Goal: Information Seeking & Learning: Learn about a topic

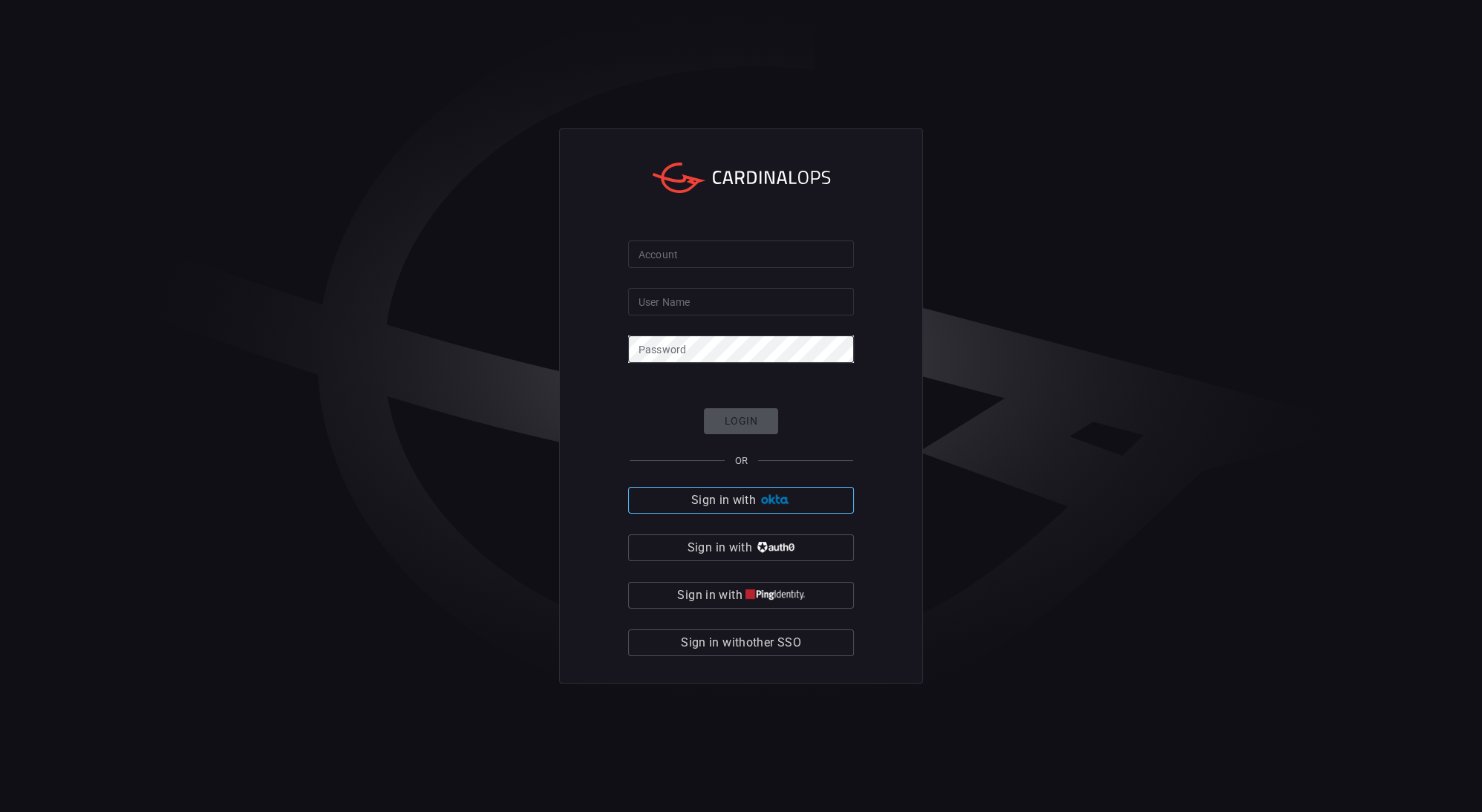
click at [744, 500] on span "Sign in with" at bounding box center [723, 500] width 65 height 20
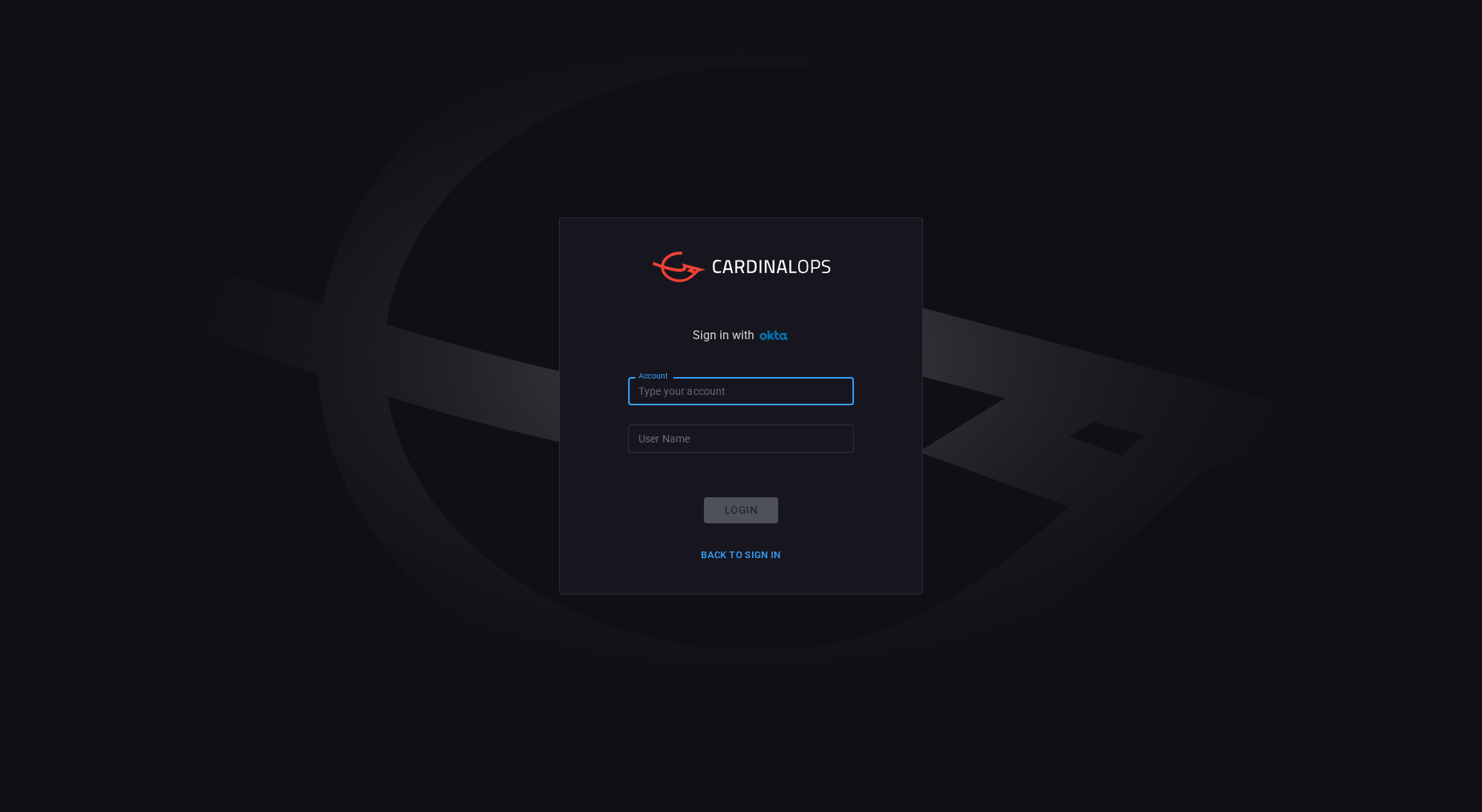
click at [758, 400] on input "Account" at bounding box center [741, 390] width 226 height 27
type input "blackstone-es"
click at [710, 442] on input "User Name" at bounding box center [741, 438] width 226 height 27
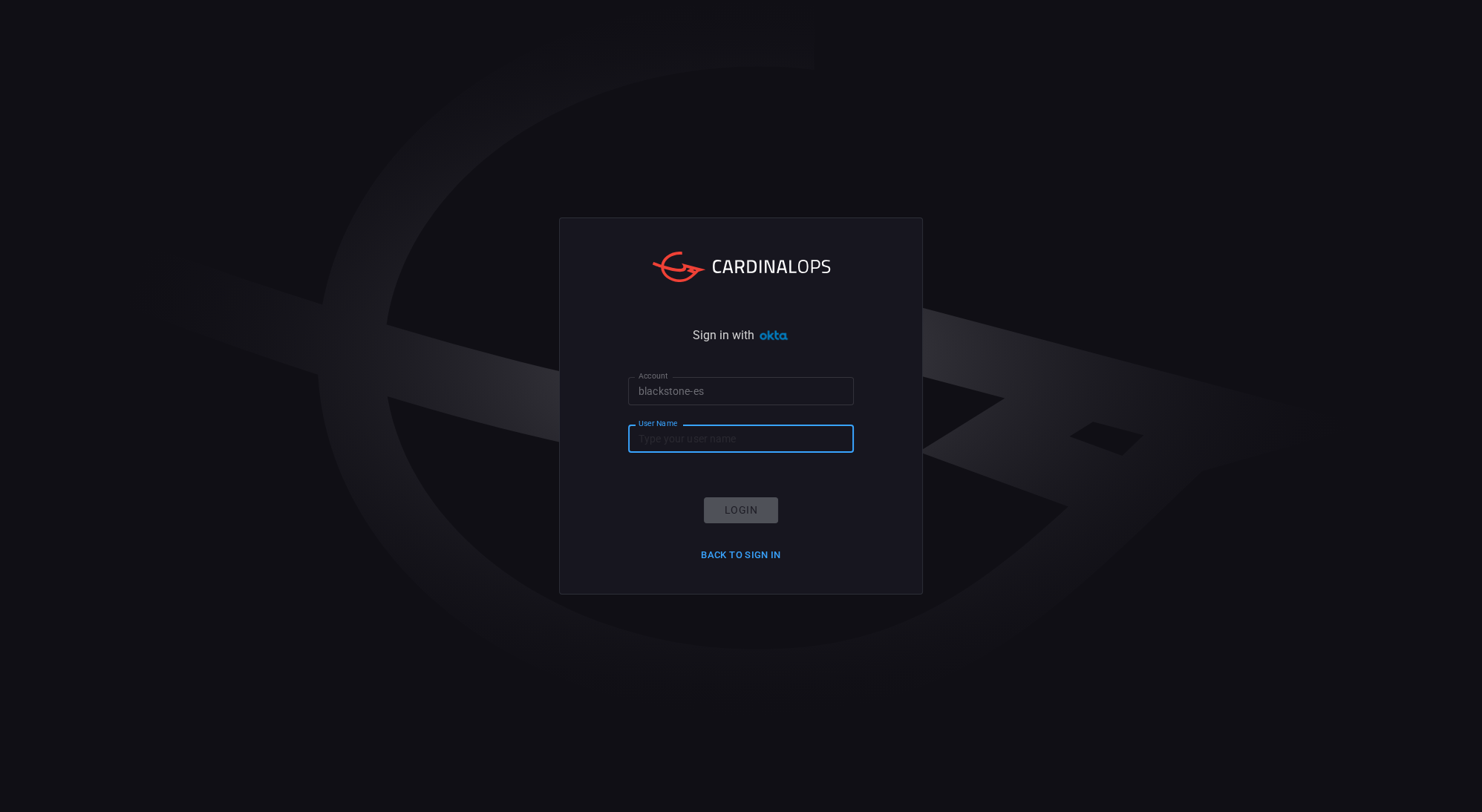
type input "[PERSON_NAME].[PERSON_NAME]"
click at [746, 519] on button "Login" at bounding box center [741, 510] width 75 height 26
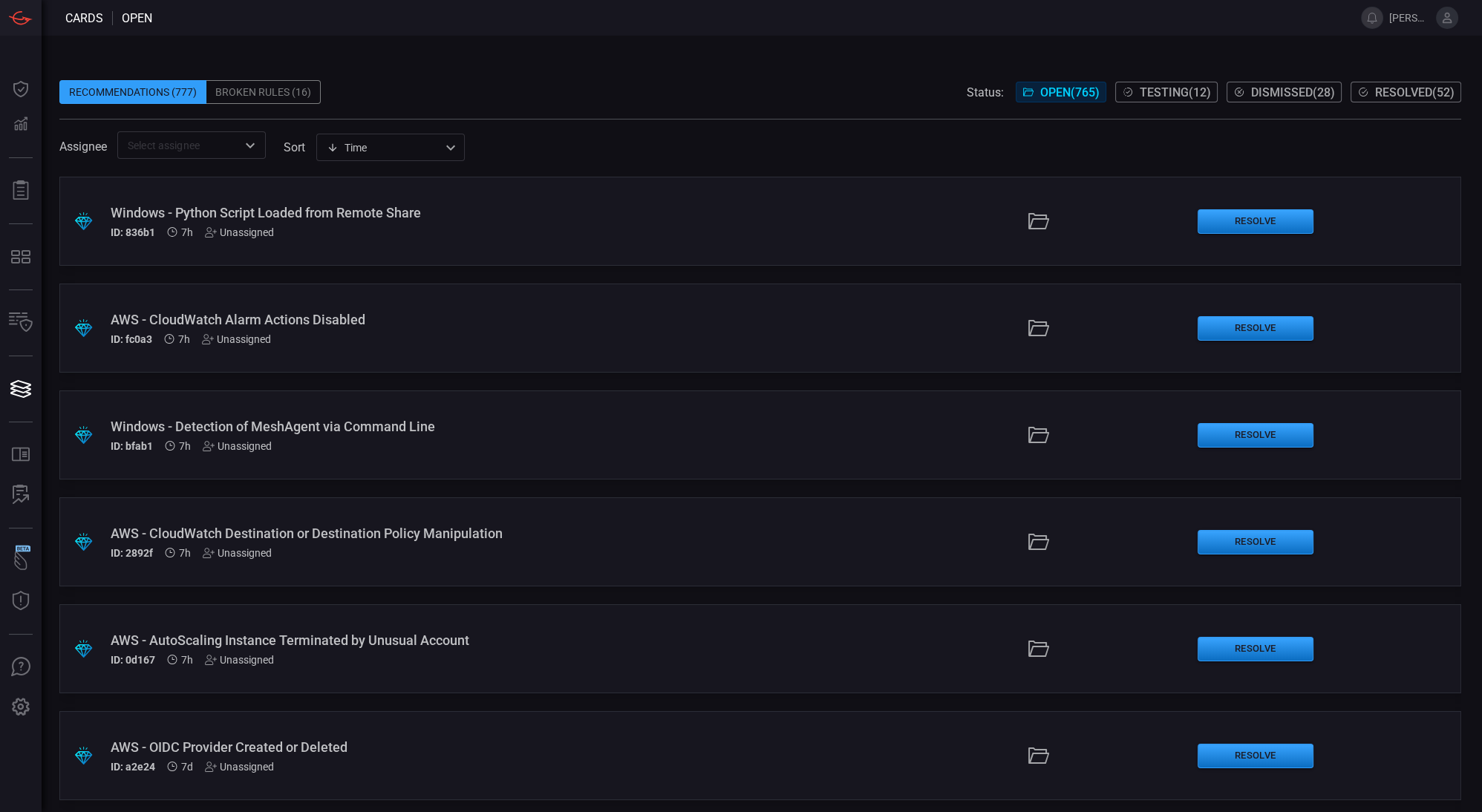
click at [719, 221] on div ".suggested_cards_icon{fill:url(#suggested_cards_icon);} Windows - Python Script…" at bounding box center [760, 221] width 1403 height 89
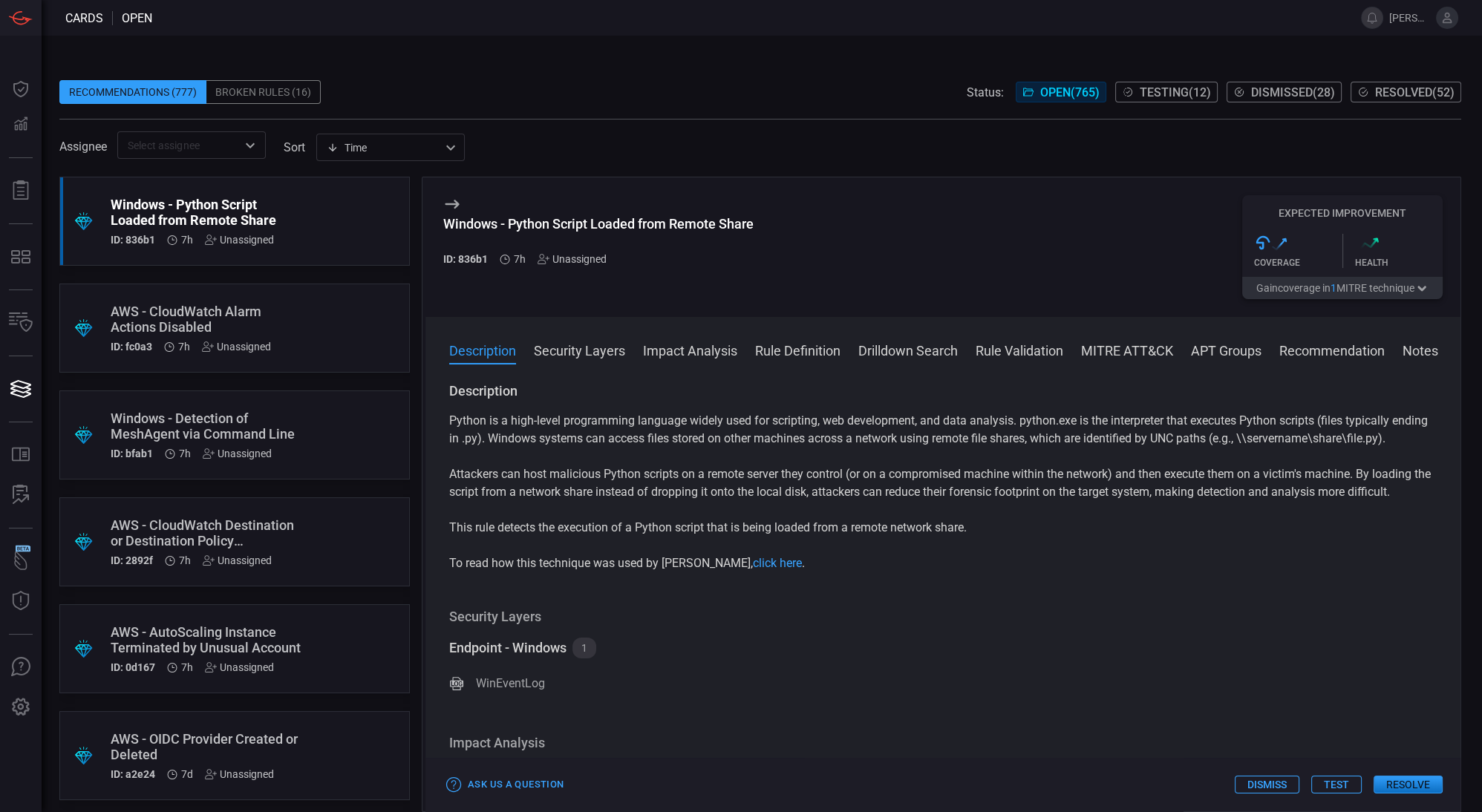
click at [363, 302] on div ".suggested_cards_icon{fill:url(#suggested_cards_icon);} AWS - CloudWatch Alarm …" at bounding box center [235, 328] width 351 height 89
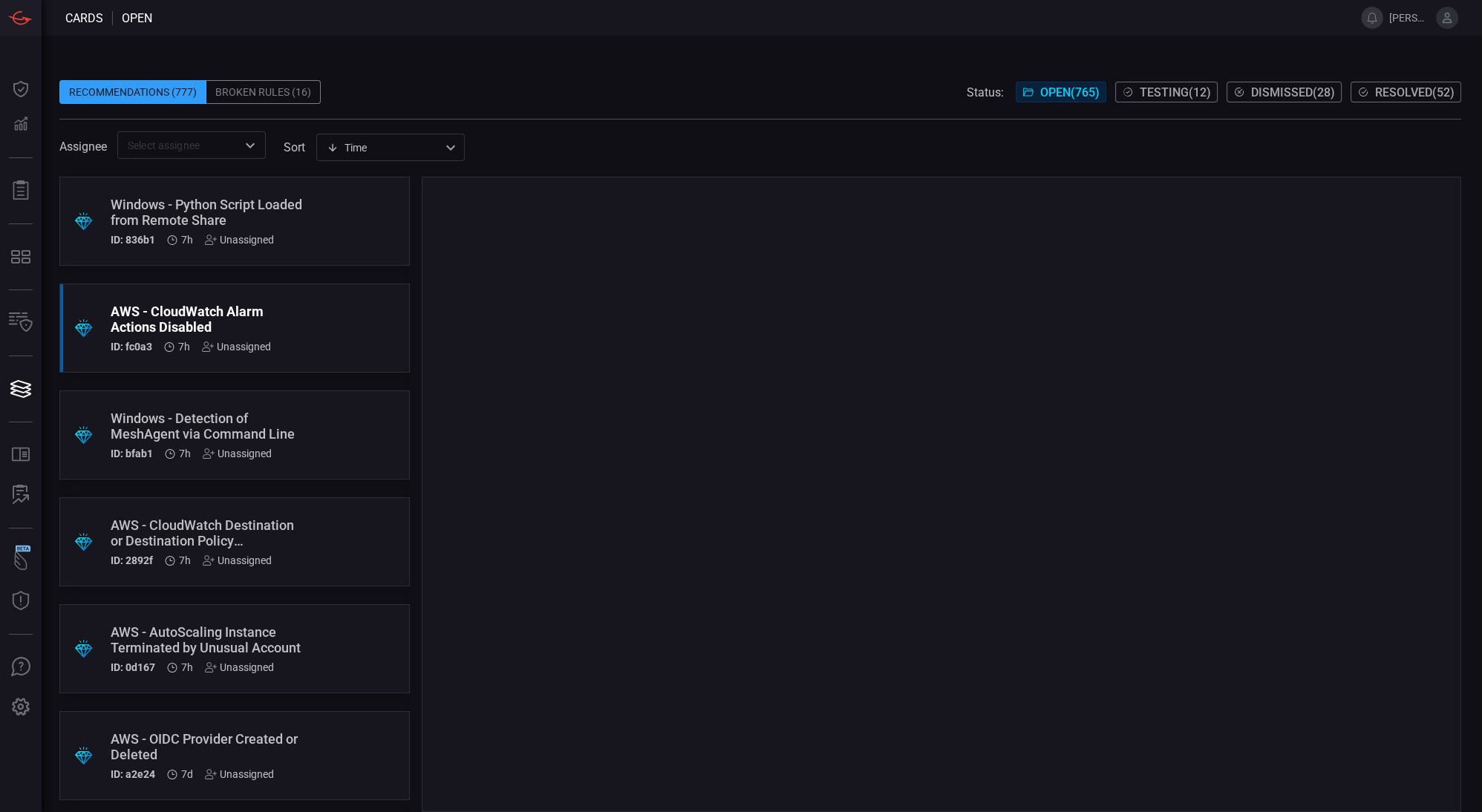
click at [439, 332] on div at bounding box center [941, 494] width 1040 height 636
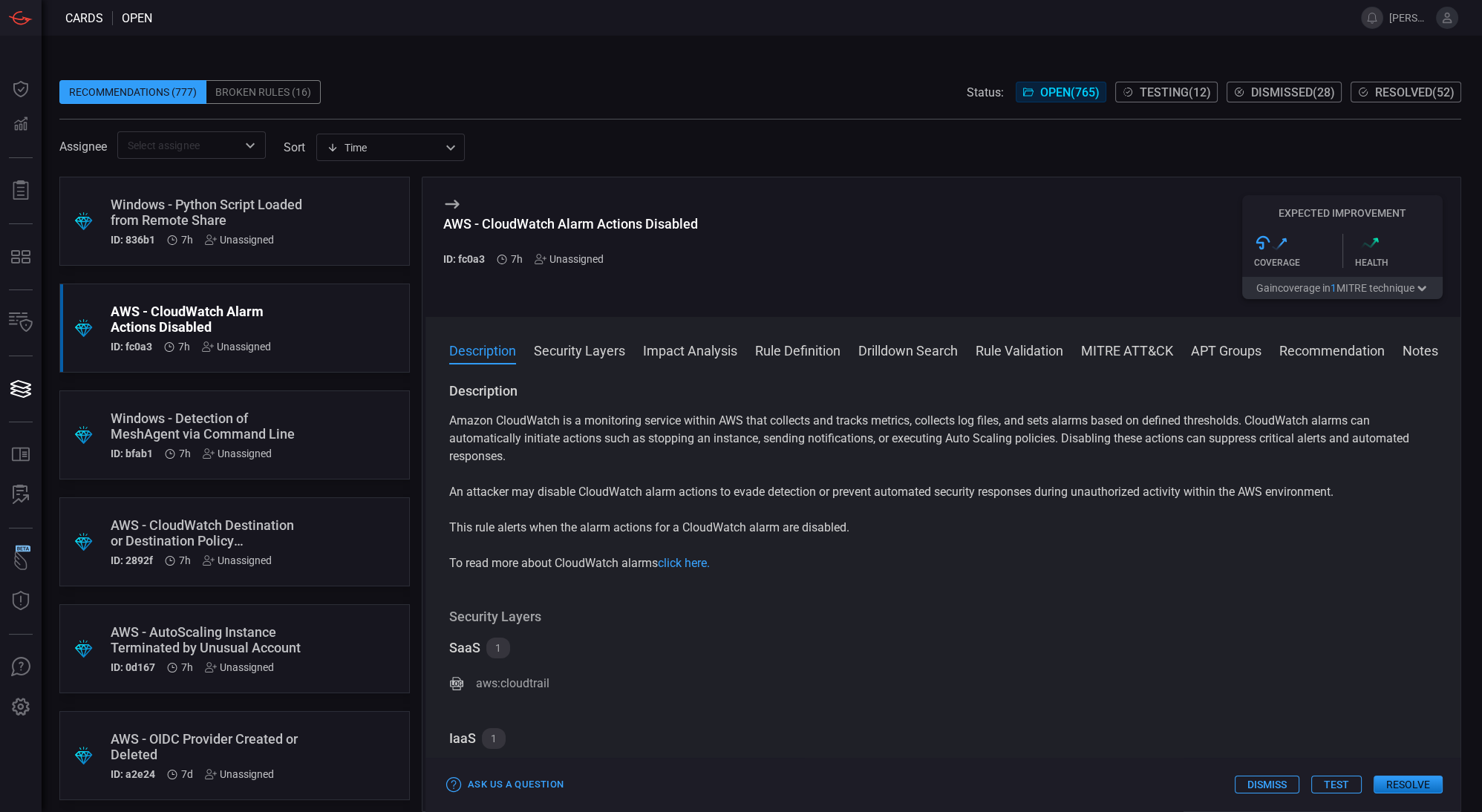
click at [396, 156] on div "Time visibleUpdateTime ​" at bounding box center [390, 147] width 148 height 27
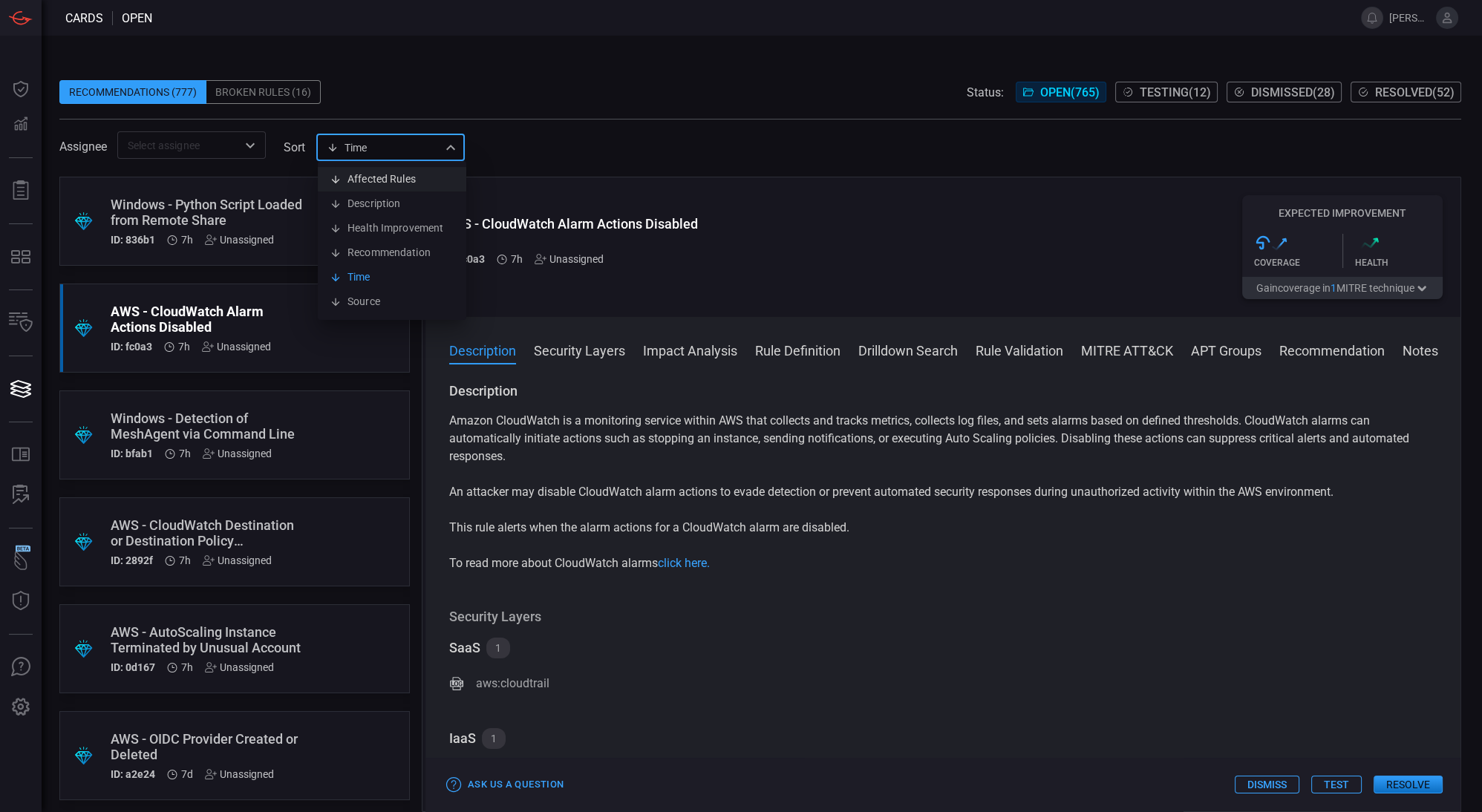
click at [396, 157] on div at bounding box center [741, 406] width 1482 height 812
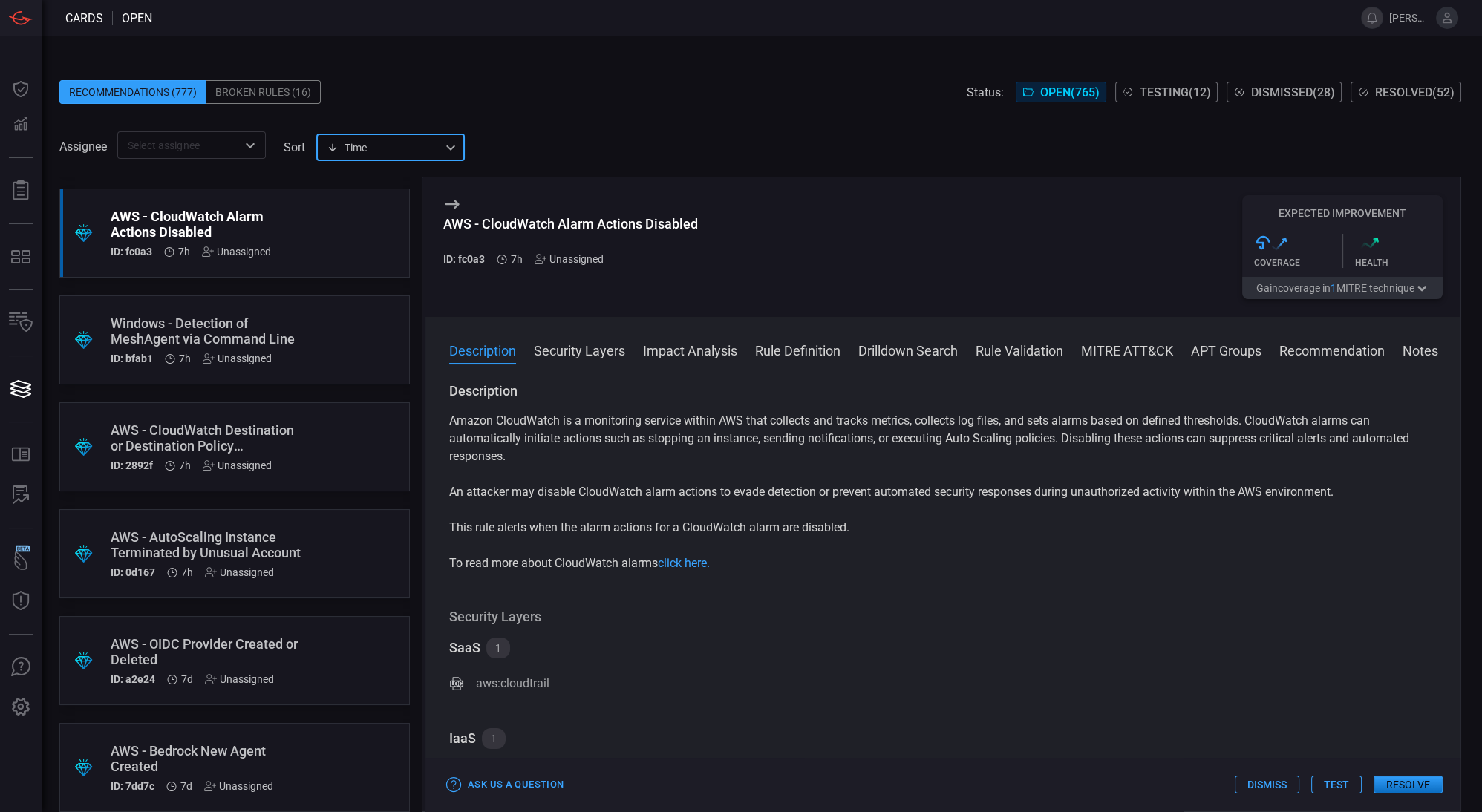
click at [358, 363] on div ".suggested_cards_icon{fill:url(#suggested_cards_icon);} Windows - Detection of …" at bounding box center [235, 340] width 351 height 89
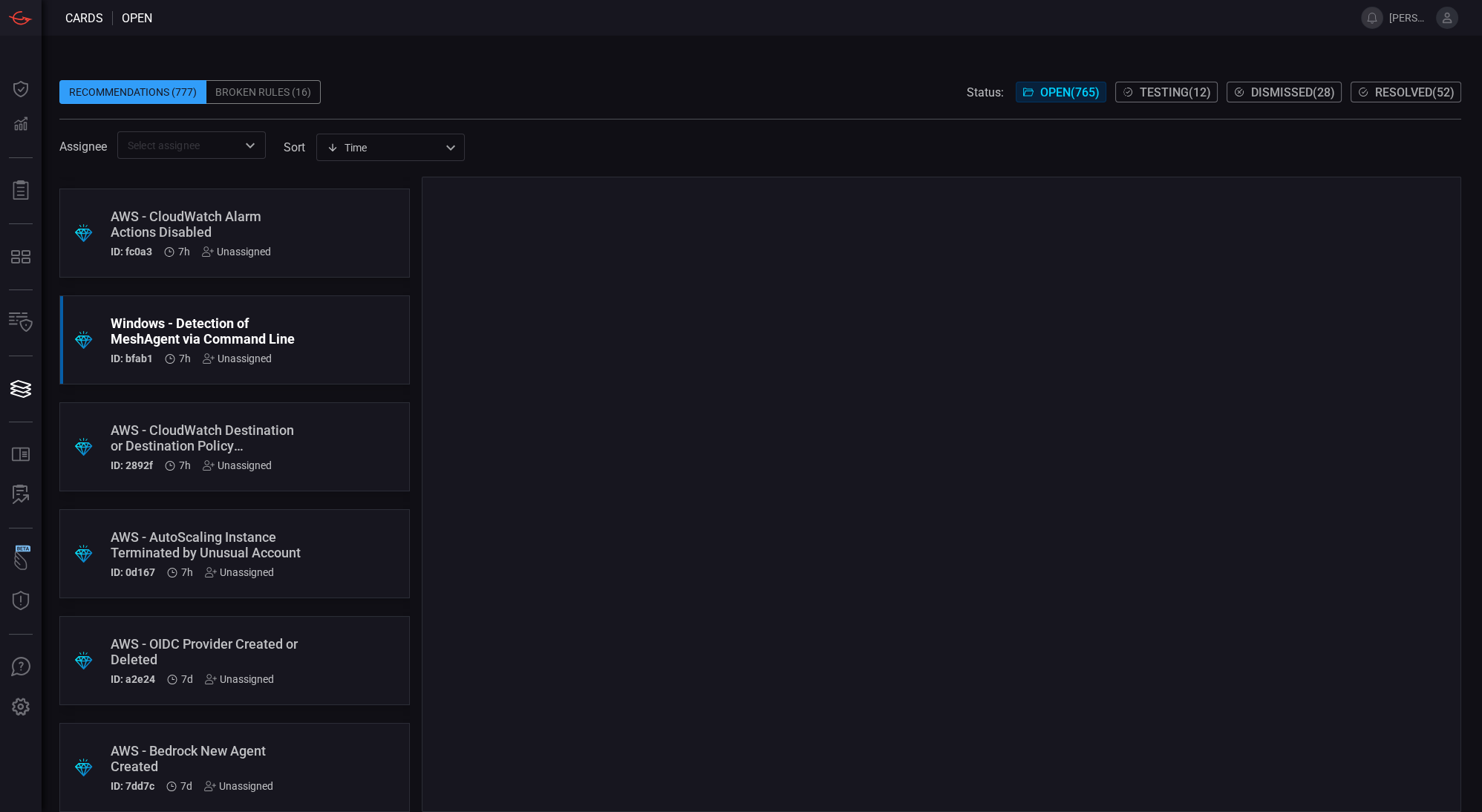
scroll to position [169, 0]
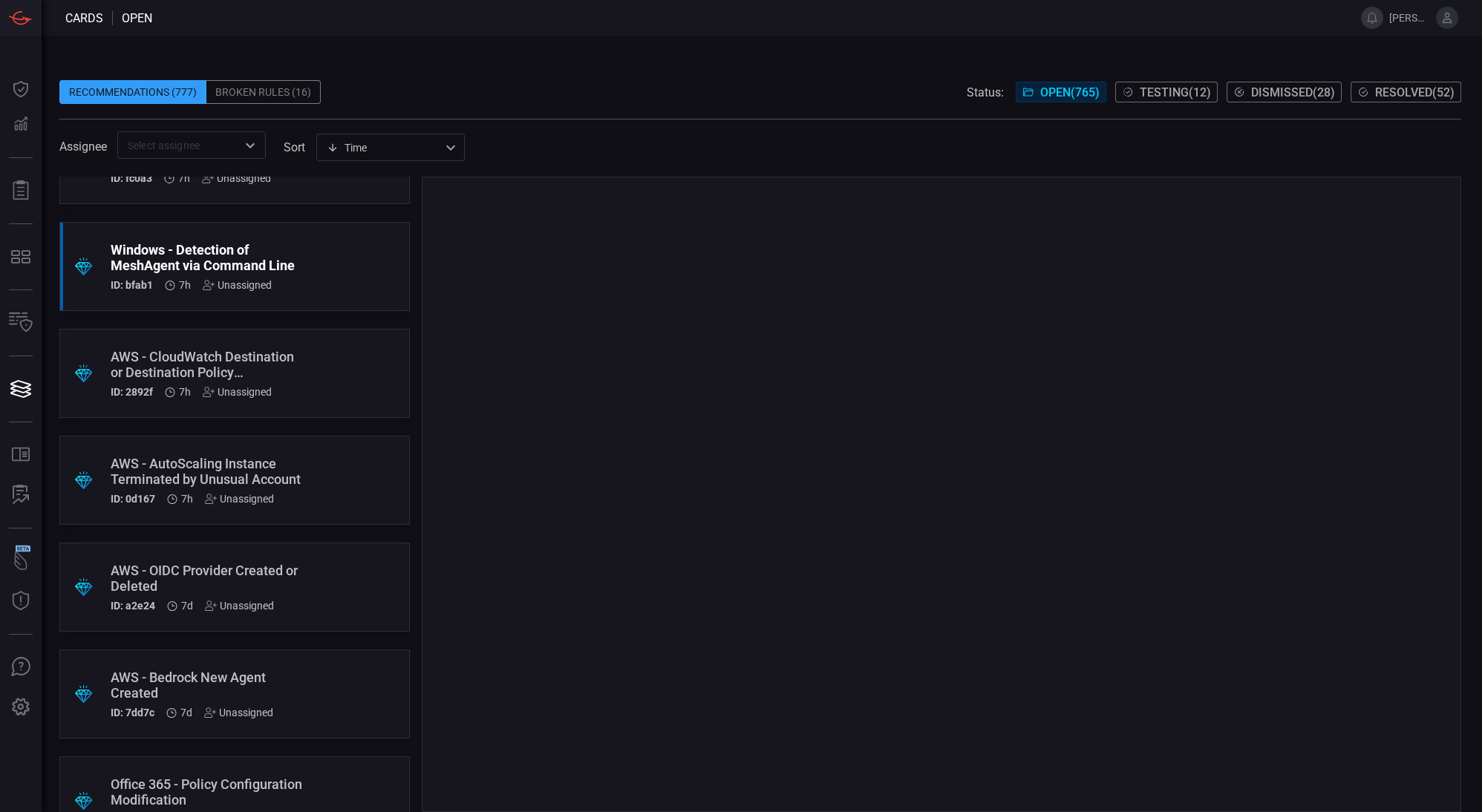
click at [330, 570] on div ".suggested_cards_icon{fill:url(#suggested_cards_icon);} AWS - OIDC Provider Cre…" at bounding box center [235, 587] width 351 height 89
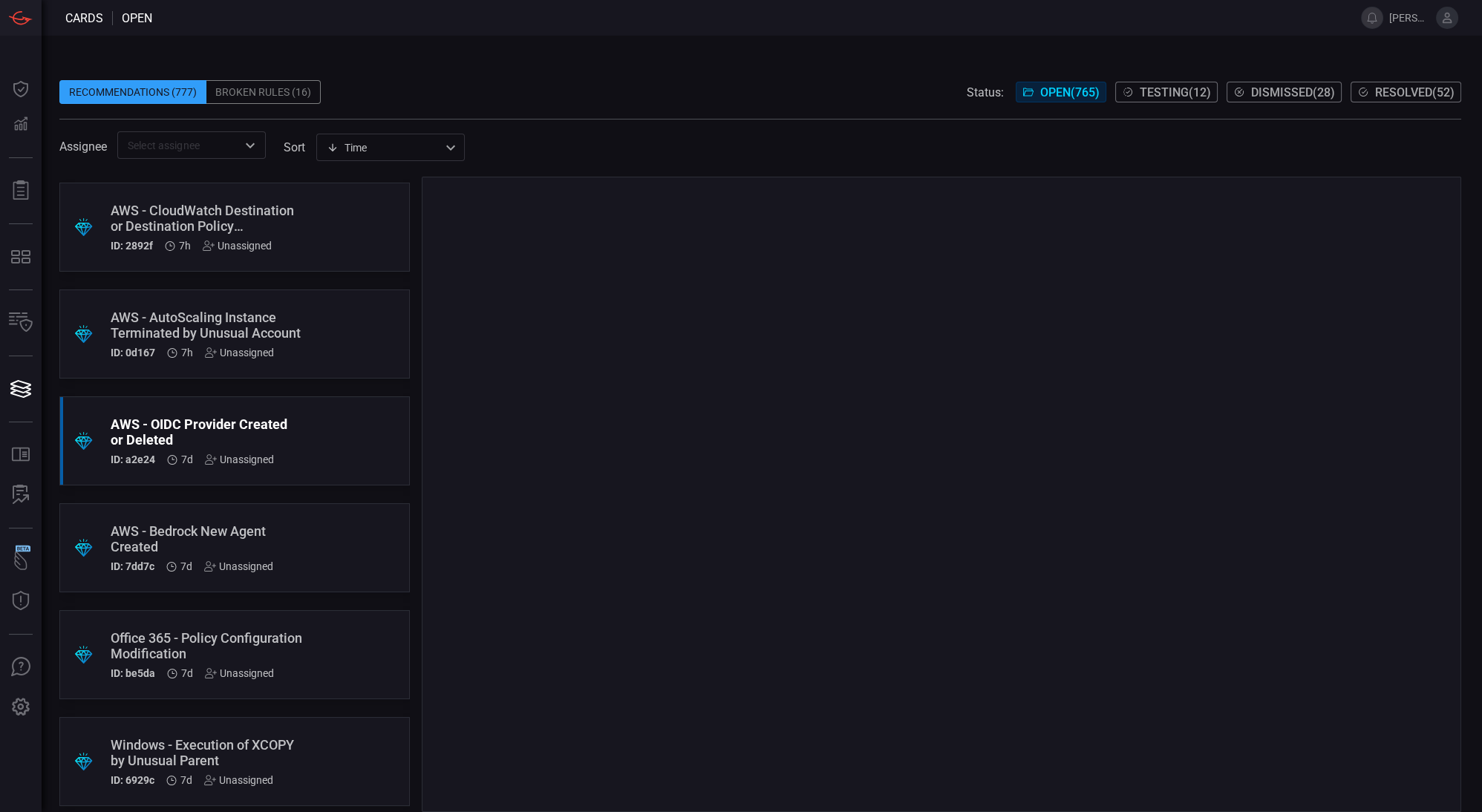
scroll to position [316, 0]
click at [321, 529] on div ".suggested_cards_icon{fill:url(#suggested_cards_icon);} AWS - Bedrock New Agent…" at bounding box center [235, 547] width 351 height 89
click at [363, 544] on div ".suggested_cards_icon{fill:url(#suggested_cards_icon);} AWS - Bedrock New Agent…" at bounding box center [235, 547] width 351 height 89
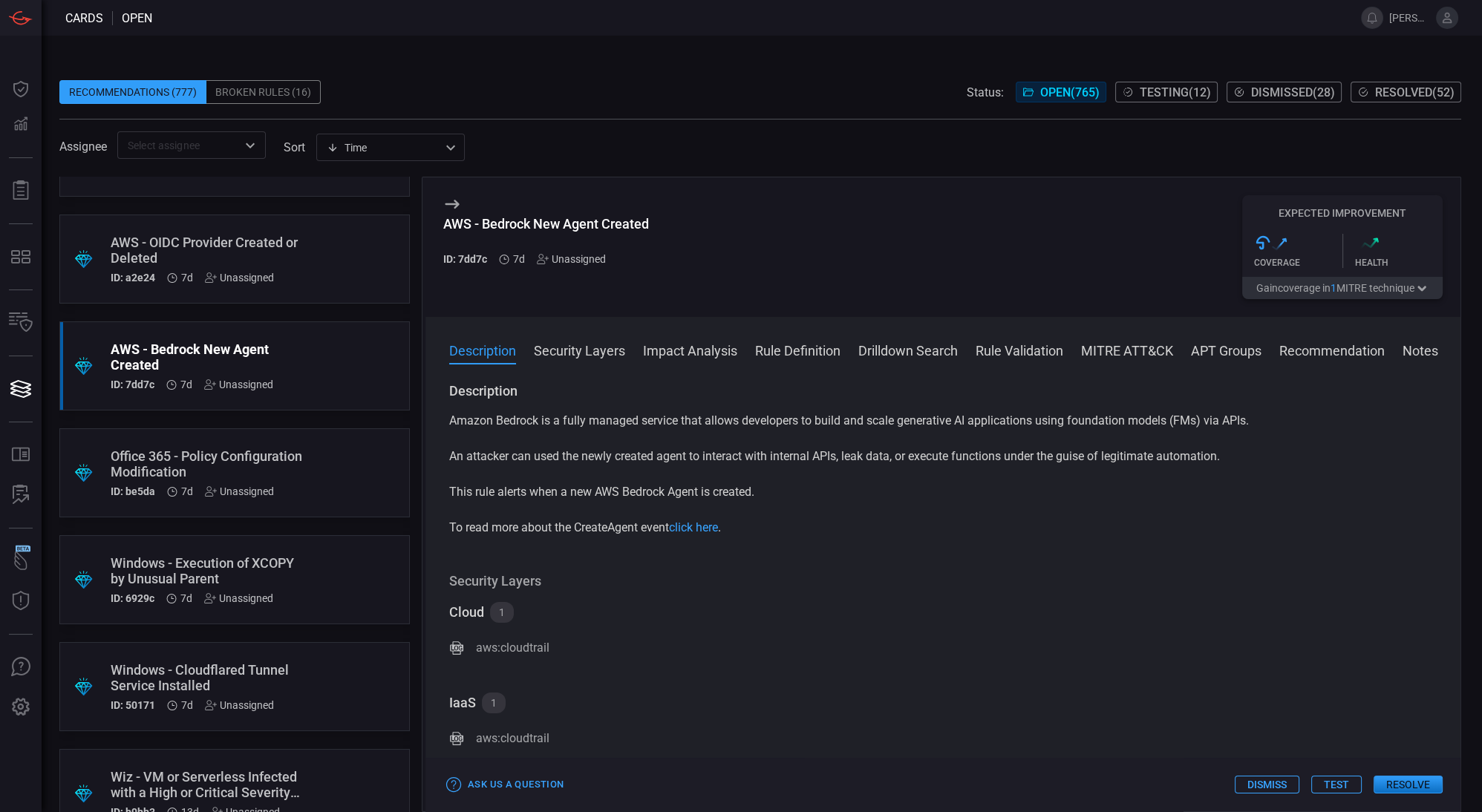
scroll to position [497, 0]
click at [344, 561] on div ".suggested_cards_icon{fill:url(#suggested_cards_icon);} Windows - Execution of …" at bounding box center [235, 579] width 351 height 89
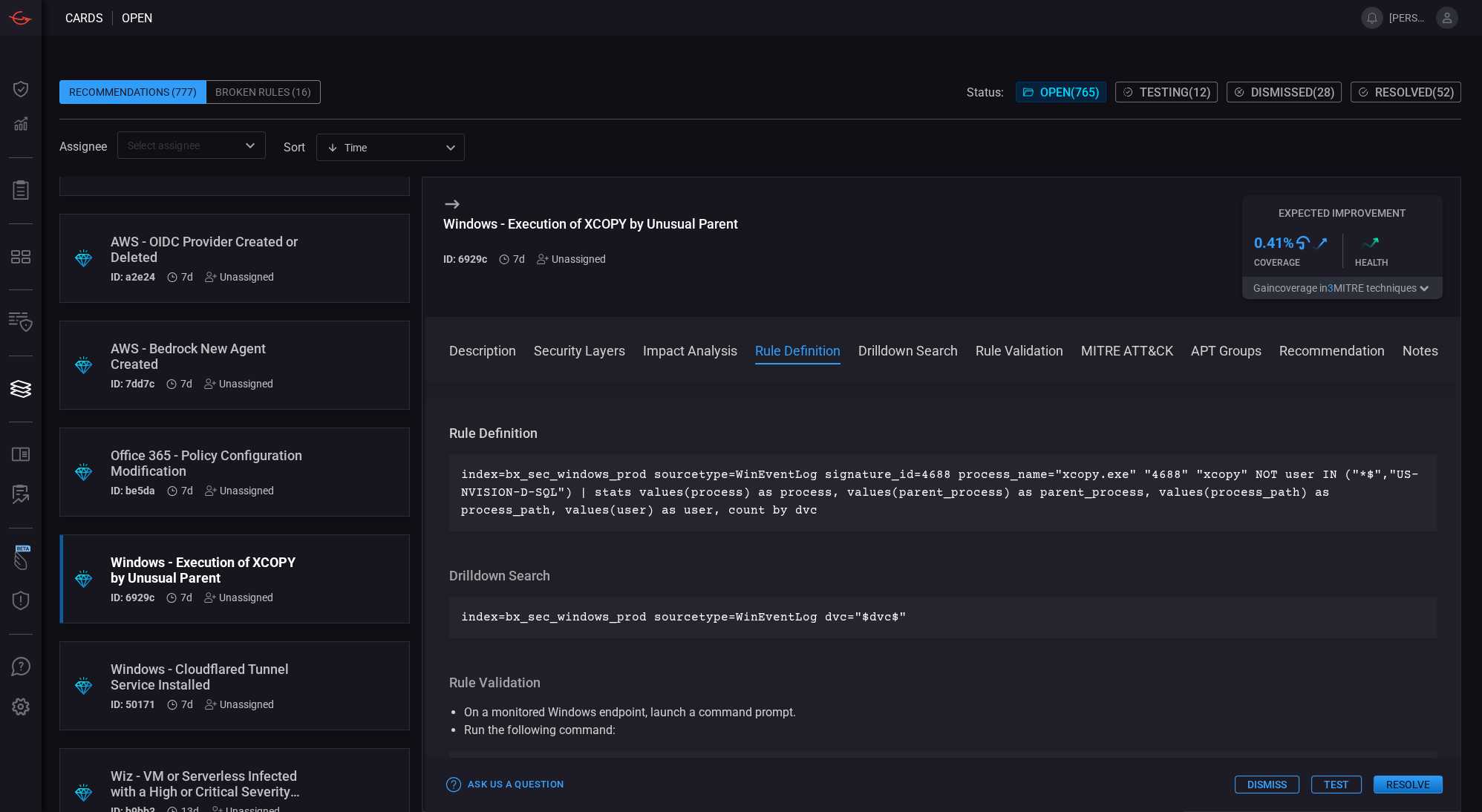
scroll to position [730, 0]
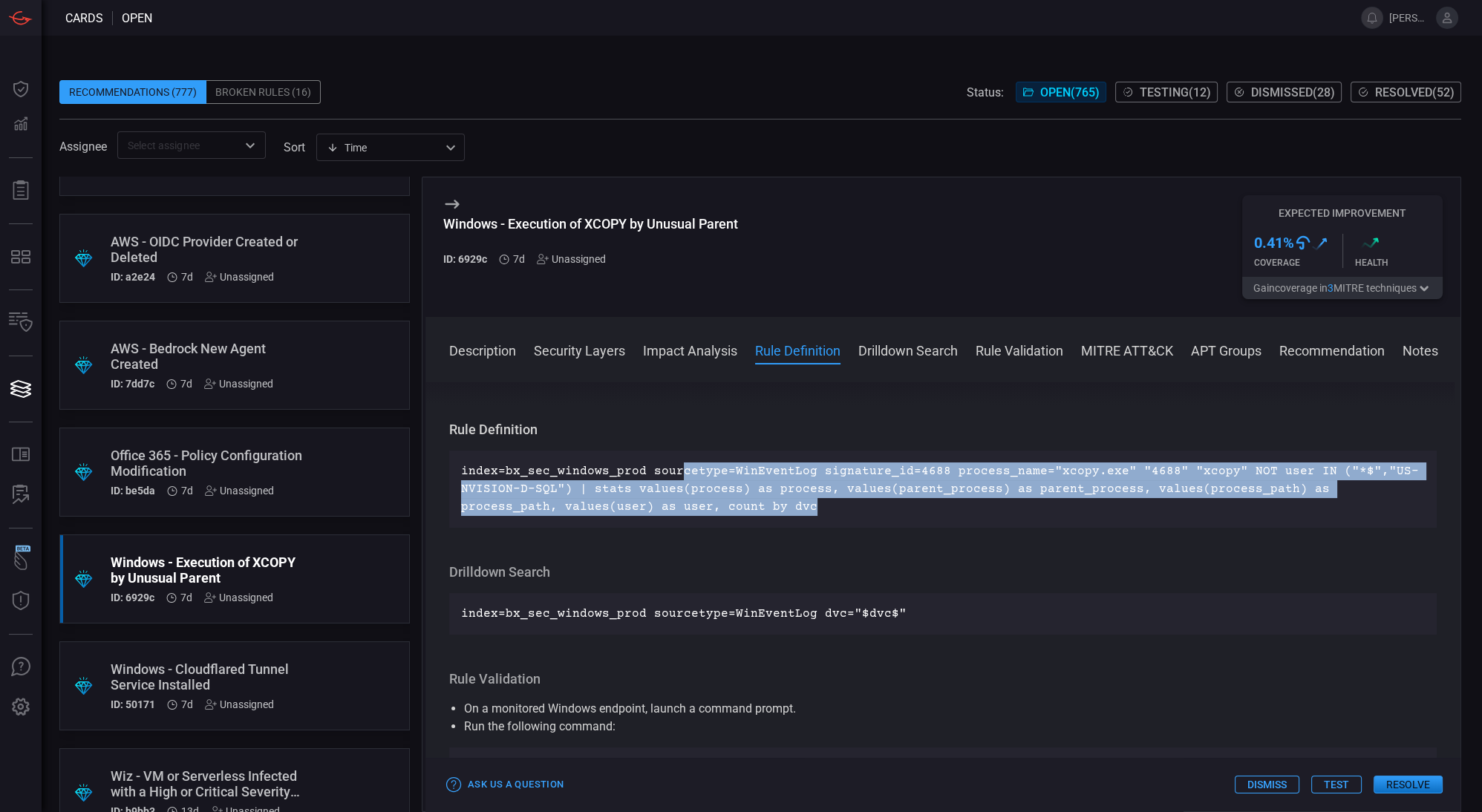
drag, startPoint x: 672, startPoint y: 476, endPoint x: 811, endPoint y: 510, distance: 143.1
click at [811, 510] on p "index=bx_sec_windows_prod sourcetype=WinEventLog signature_id=4688 process_name…" at bounding box center [943, 488] width 964 height 53
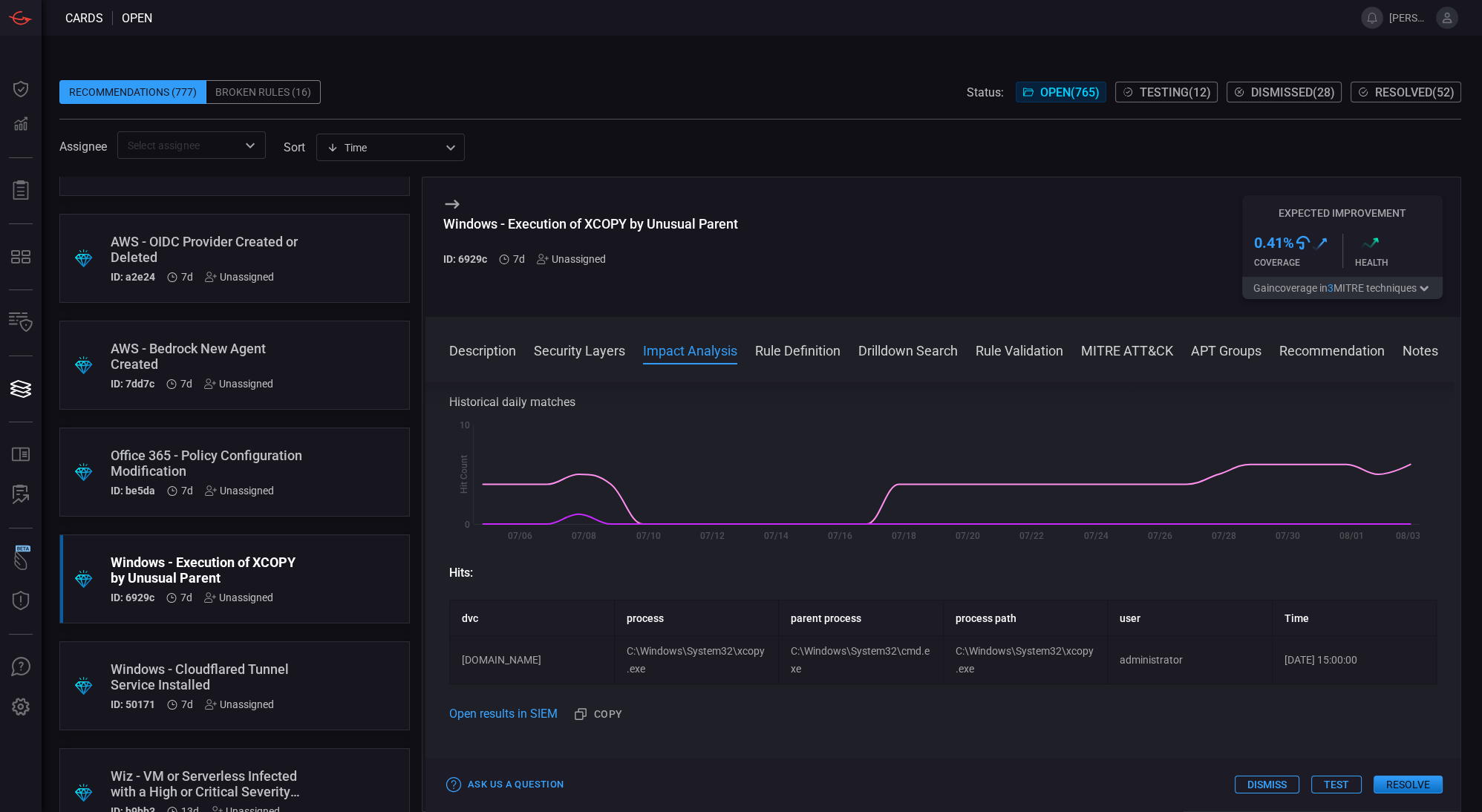
scroll to position [388, 0]
drag, startPoint x: 536, startPoint y: 660, endPoint x: 462, endPoint y: 662, distance: 74.0
click at [462, 662] on td "[DOMAIN_NAME]" at bounding box center [532, 661] width 165 height 48
click at [564, 651] on td "[DOMAIN_NAME]" at bounding box center [532, 661] width 165 height 48
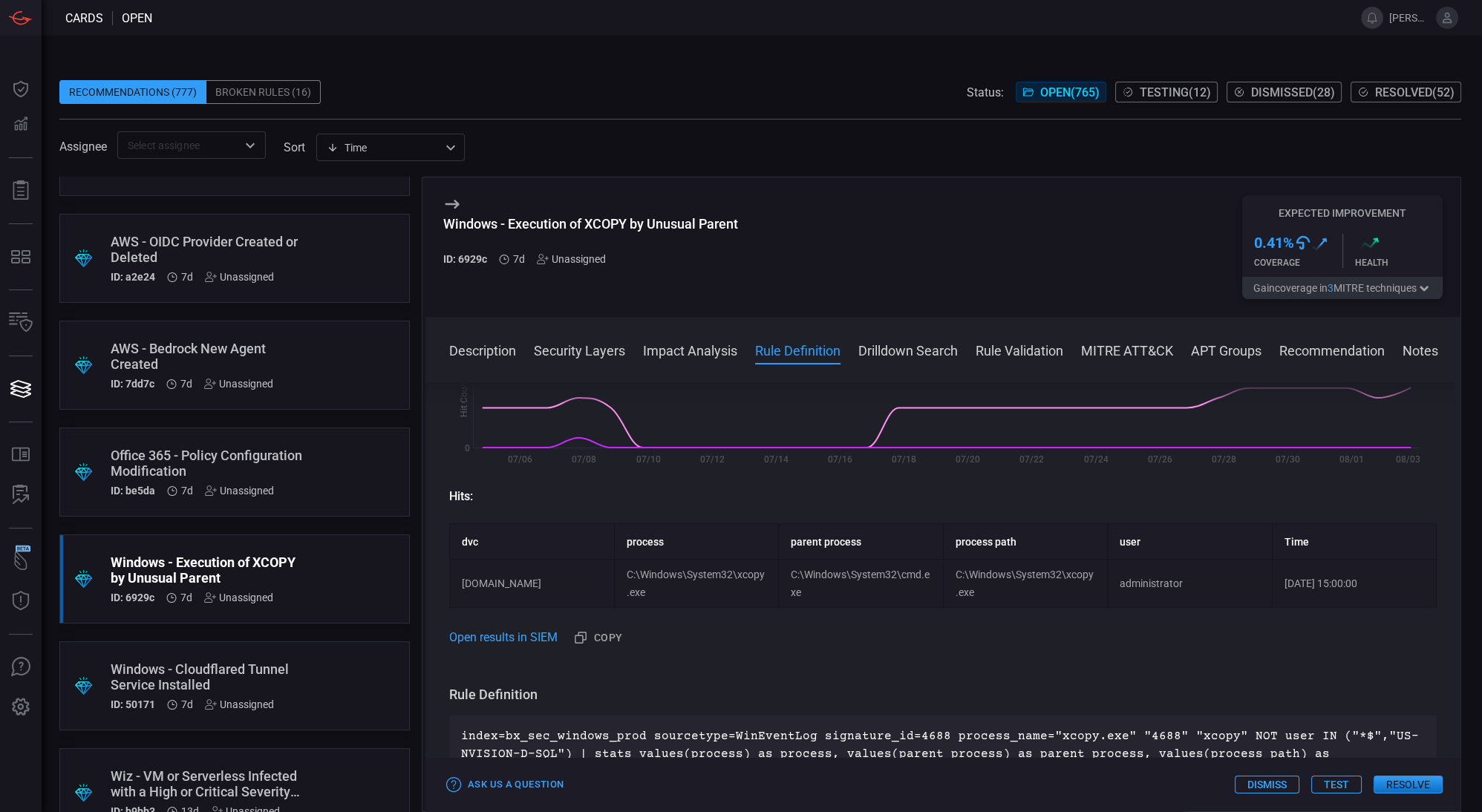
scroll to position [449, 0]
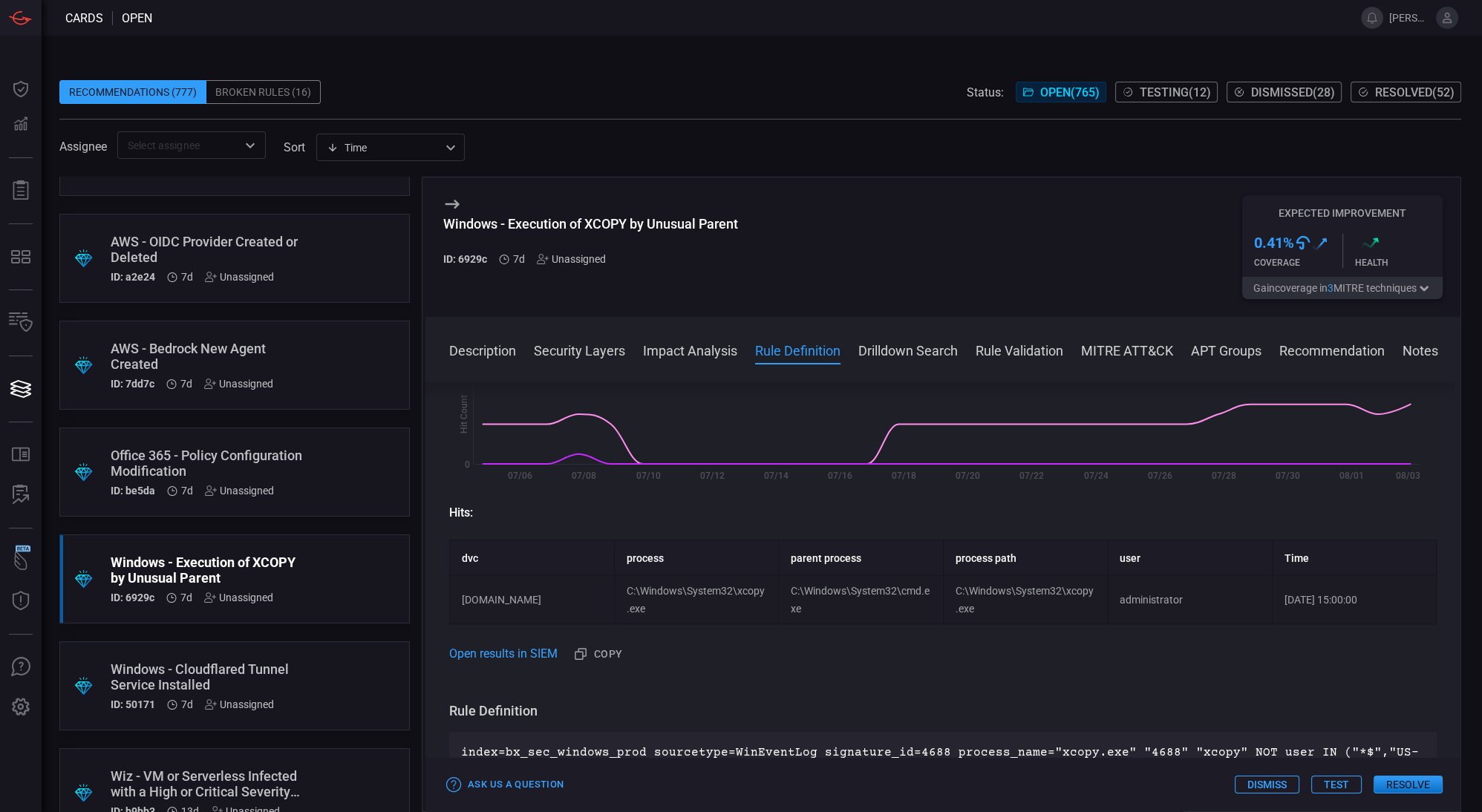
drag, startPoint x: 709, startPoint y: 455, endPoint x: 636, endPoint y: 534, distance: 107.6
click at [636, 534] on div "Historical daily matches Created with Highcharts 10.3.2 Hit Count 07/06 07/08 0…" at bounding box center [943, 500] width 988 height 333
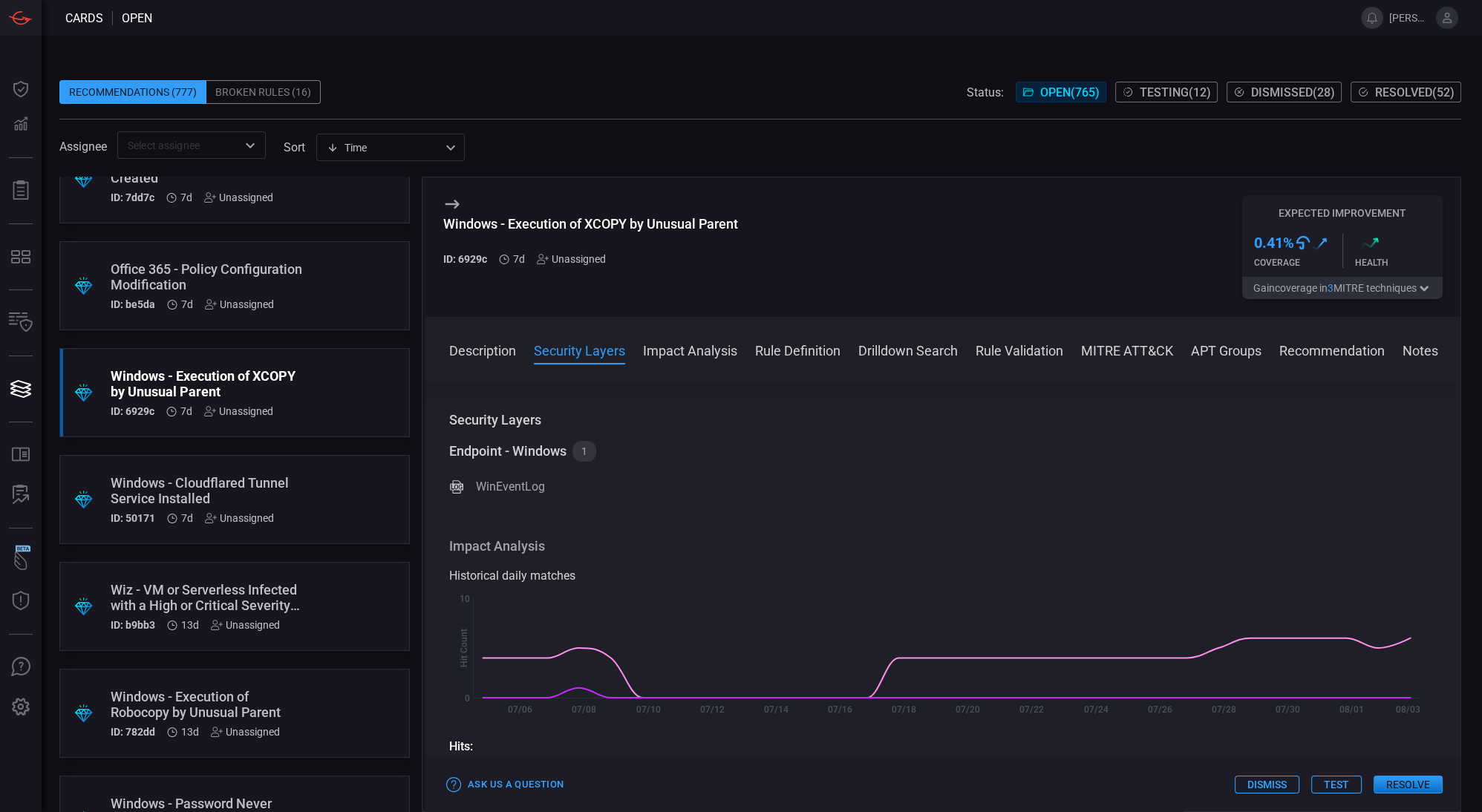
scroll to position [693, 0]
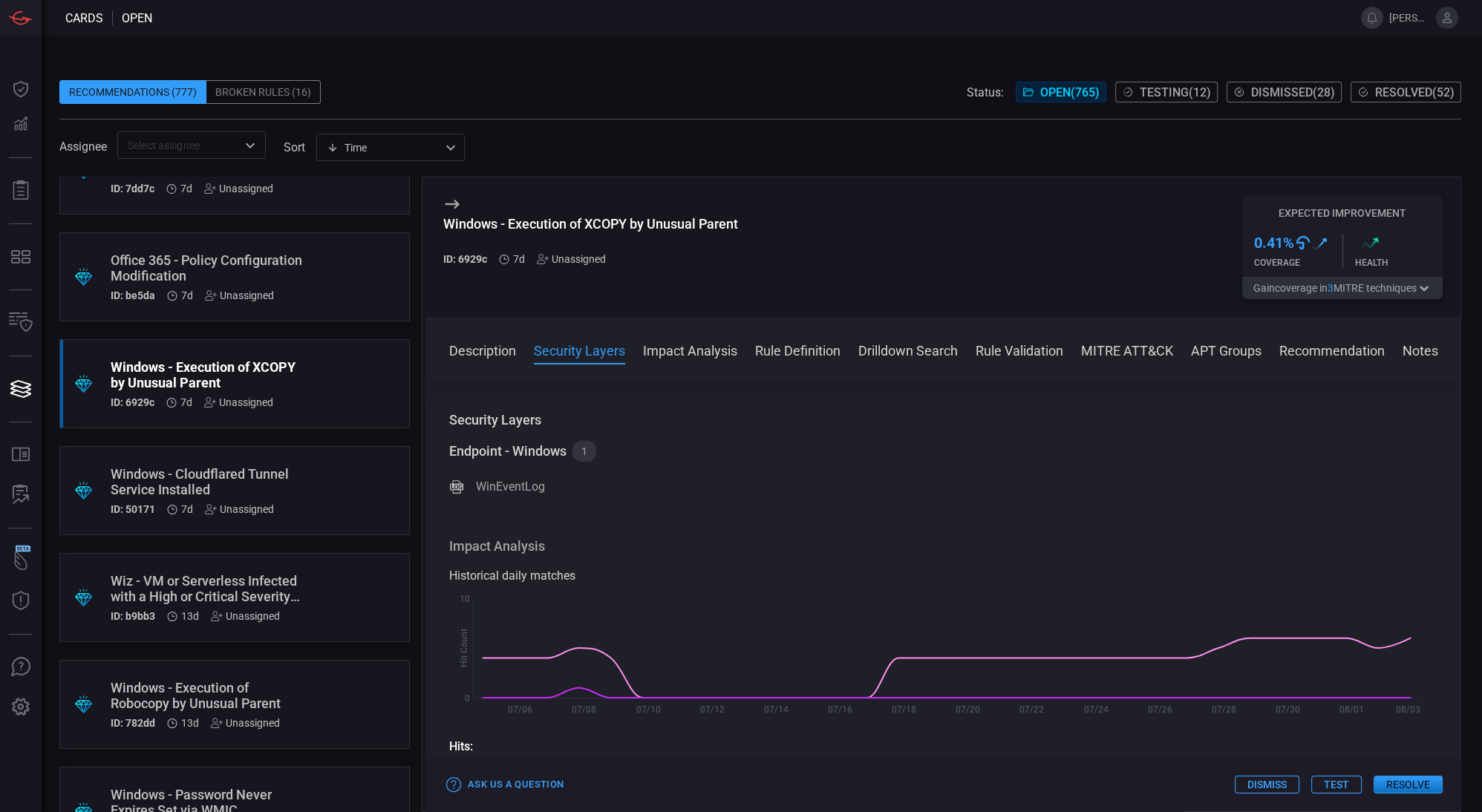
click at [322, 579] on div ".suggested_cards_icon{fill:url(#suggested_cards_icon);} Wiz - VM or Serverless …" at bounding box center [235, 598] width 351 height 89
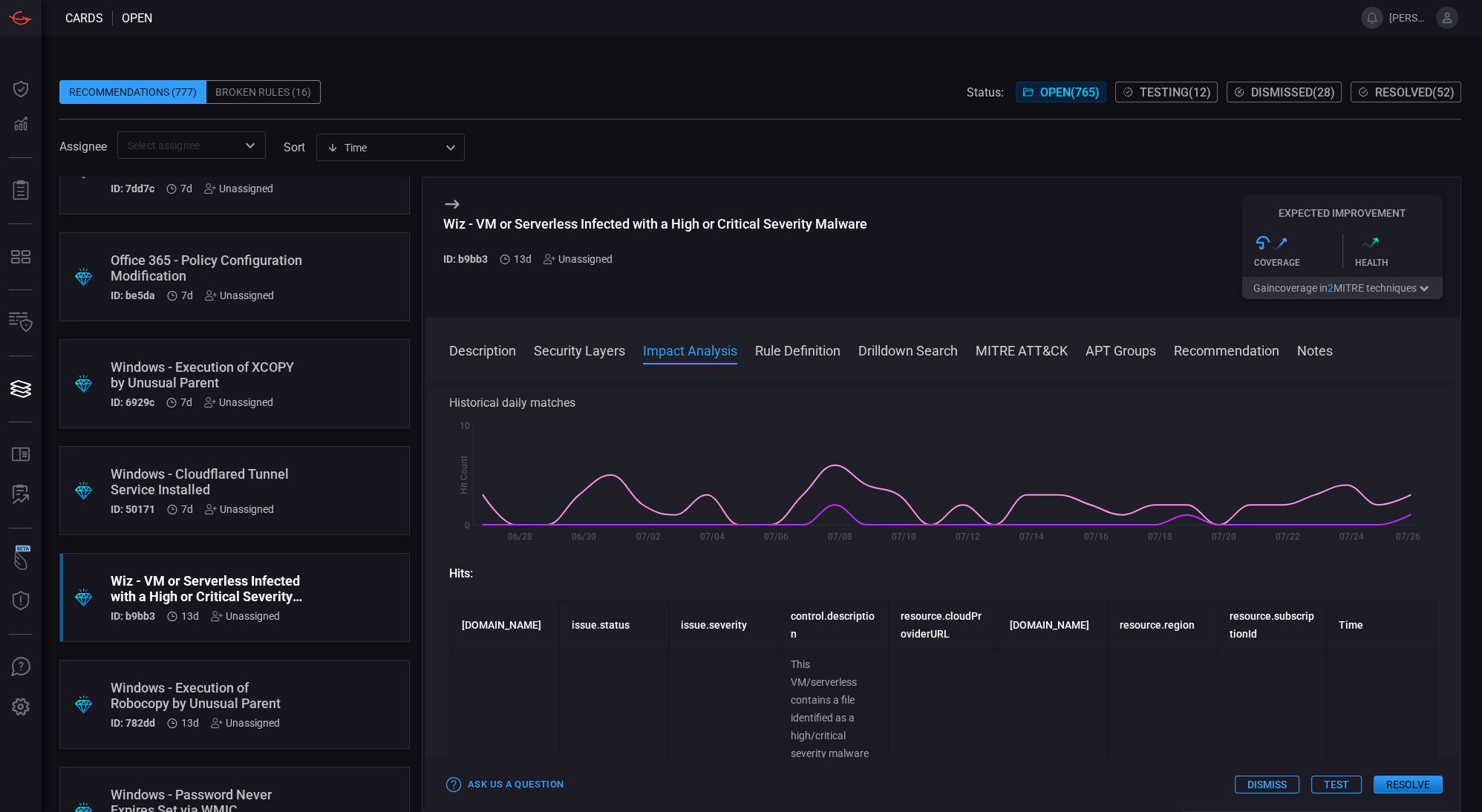
scroll to position [454, 0]
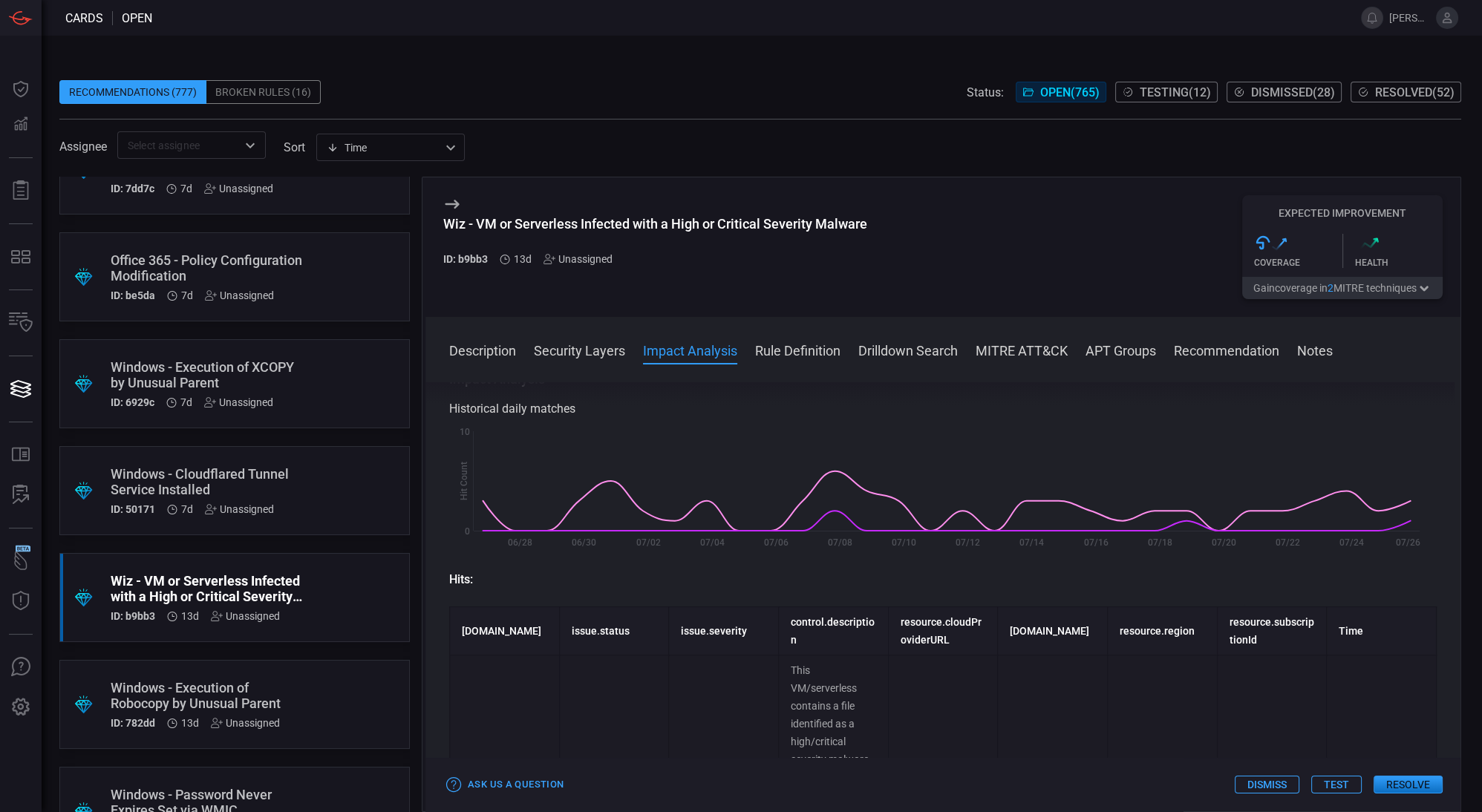
click at [286, 91] on div "Broken Rules (16)" at bounding box center [264, 92] width 114 height 24
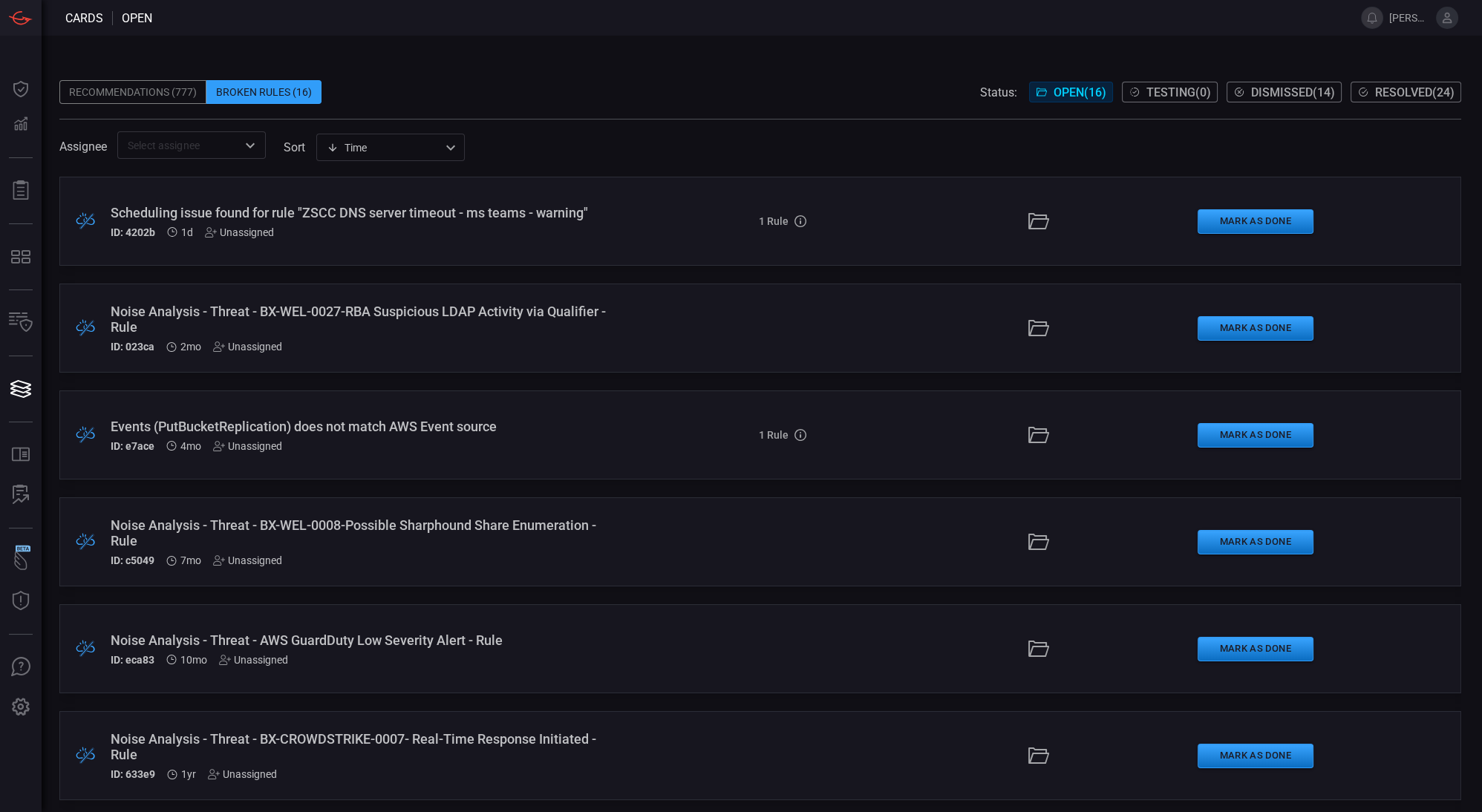
click at [162, 85] on div "Recommendations (777)" at bounding box center [133, 92] width 147 height 24
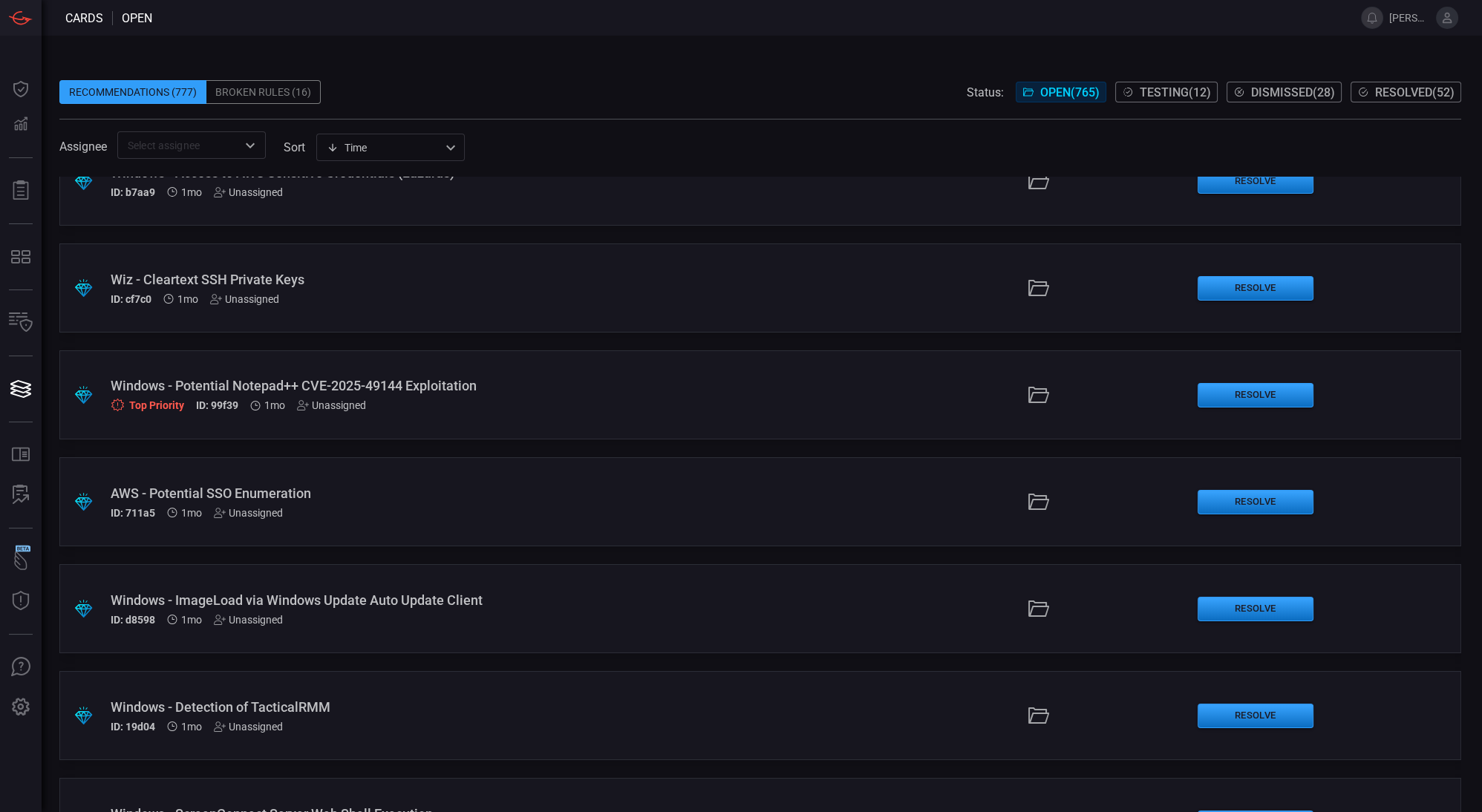
scroll to position [3139, 0]
click at [514, 398] on div "Windows - Potential Notepad++ CVE-2025-49144 Exploitation Top Priority ID: 99f3…" at bounding box center [361, 395] width 500 height 34
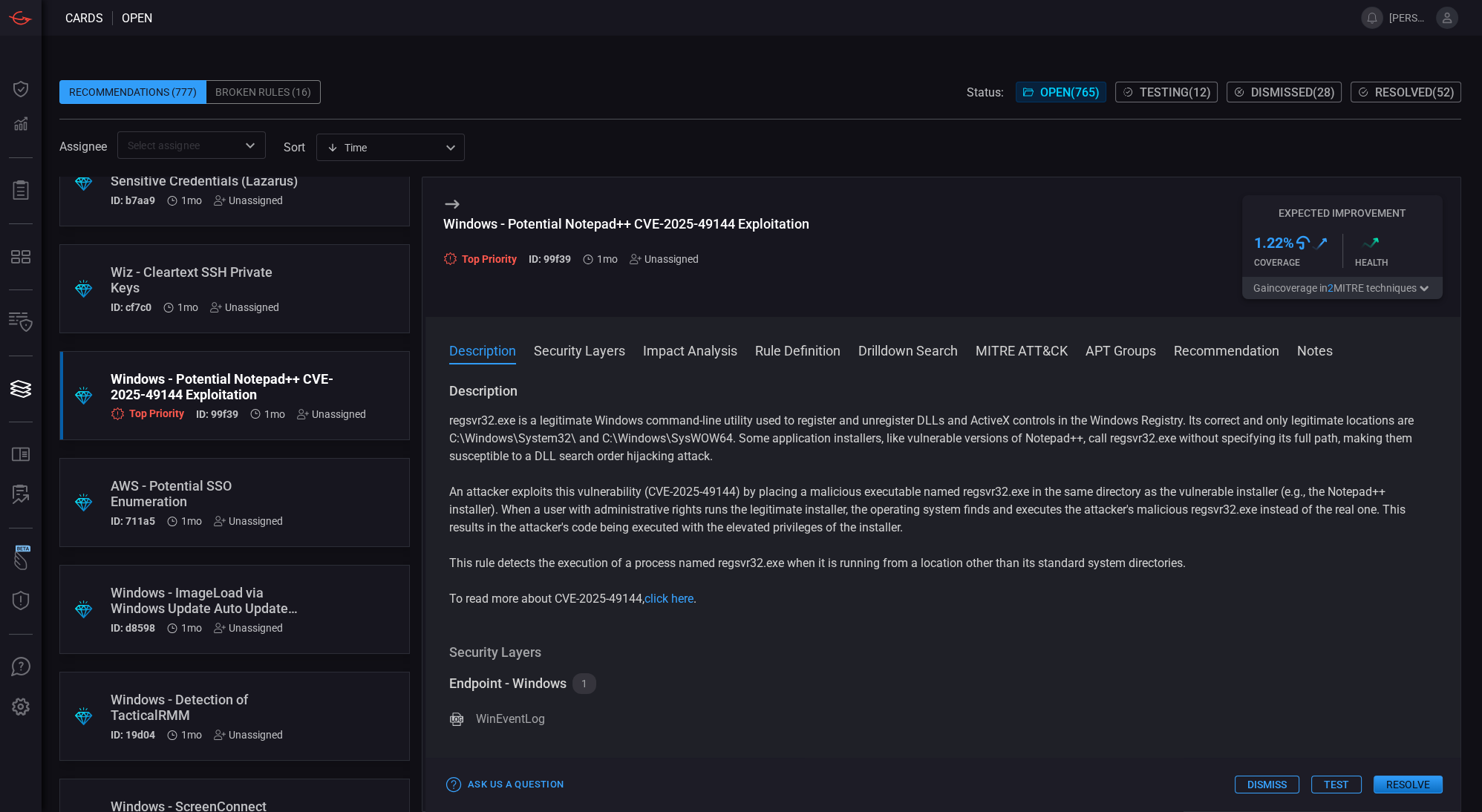
drag, startPoint x: 457, startPoint y: 259, endPoint x: 520, endPoint y: 257, distance: 63.0
click at [520, 257] on div "Top Priority ID: 99f39 1mo Unassigned" at bounding box center [626, 259] width 366 height 13
drag, startPoint x: 566, startPoint y: 227, endPoint x: 722, endPoint y: 230, distance: 156.0
click at [722, 230] on div "Windows - Potential Notepad++ CVE-2025-49144 Exploitation" at bounding box center [626, 224] width 366 height 16
click at [731, 248] on div "Windows - Potential Notepad++ CVE-2025-49144 Exploitation Top Priority ID: 99f3…" at bounding box center [626, 240] width 366 height 49
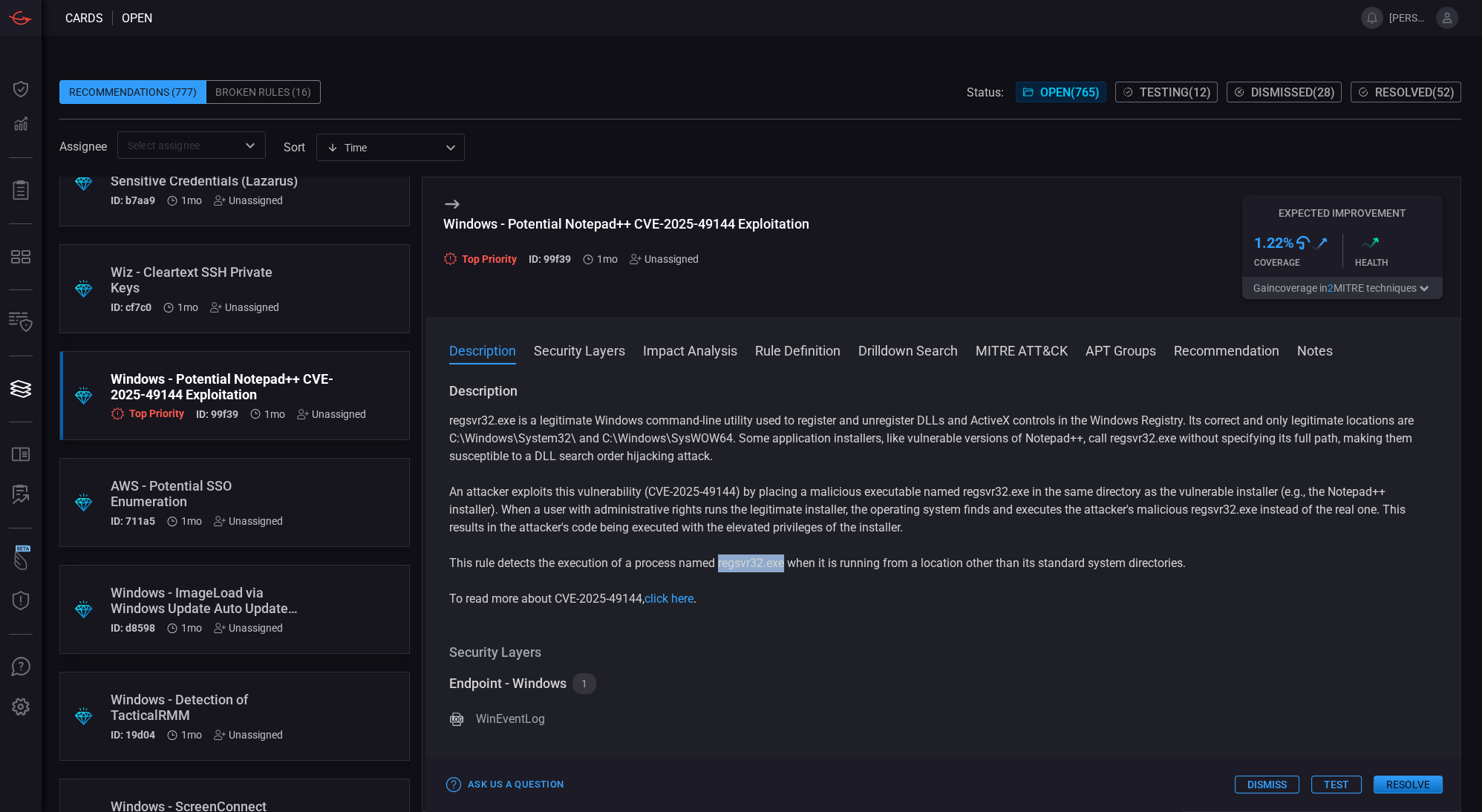
drag, startPoint x: 722, startPoint y: 565, endPoint x: 787, endPoint y: 568, distance: 65.1
click at [787, 568] on p "This rule detects the execution of a process named regsvr32.exe when it is runn…" at bounding box center [943, 563] width 988 height 17
drag, startPoint x: 459, startPoint y: 253, endPoint x: 514, endPoint y: 253, distance: 55.0
click at [514, 253] on div "Top Priority" at bounding box center [480, 259] width 74 height 15
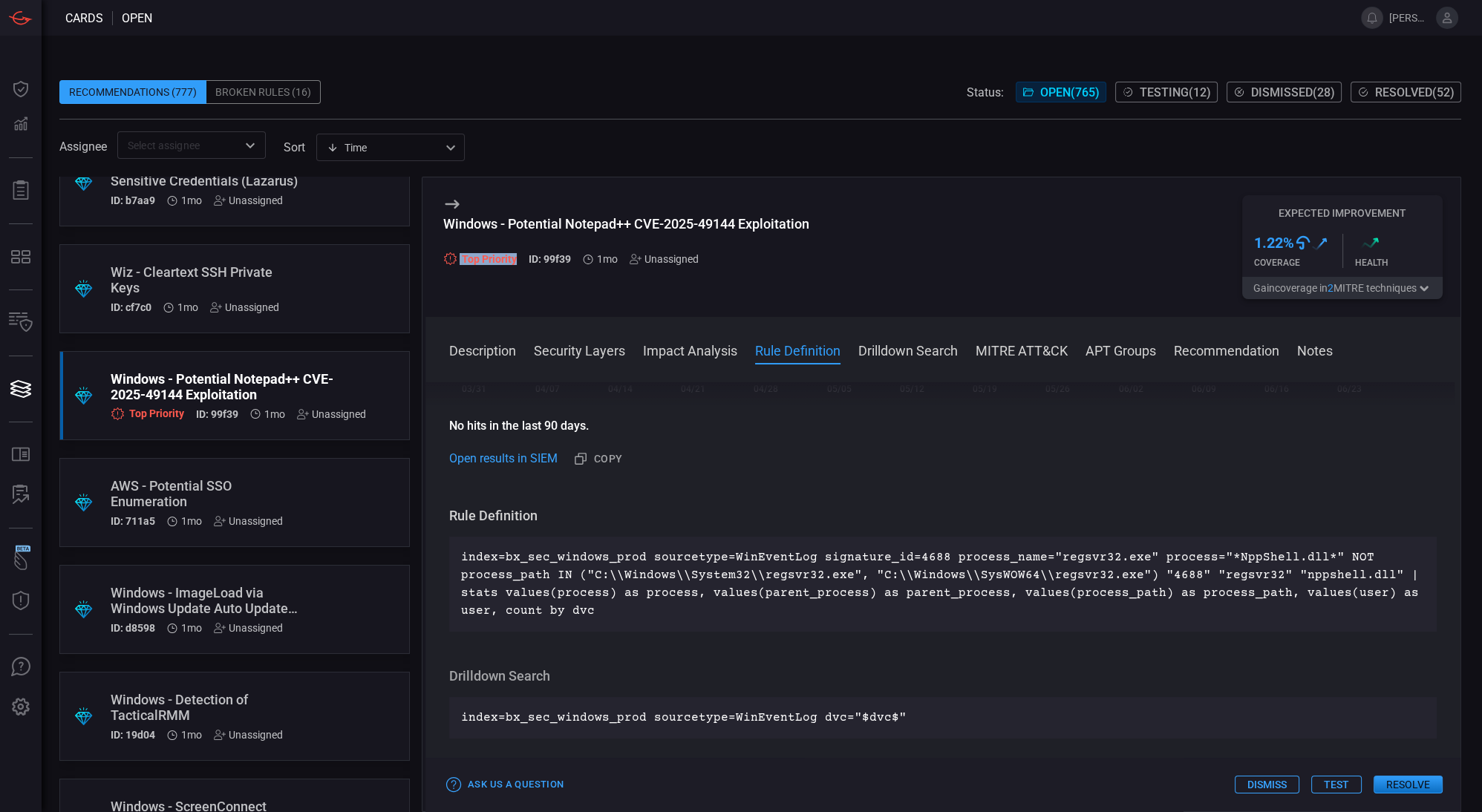
scroll to position [554, 0]
drag, startPoint x: 1034, startPoint y: 554, endPoint x: 1294, endPoint y: 554, distance: 260.0
click at [1294, 554] on p "index=bx_sec_windows_prod sourcetype=WinEventLog signature_id=4688 process_name…" at bounding box center [943, 583] width 964 height 72
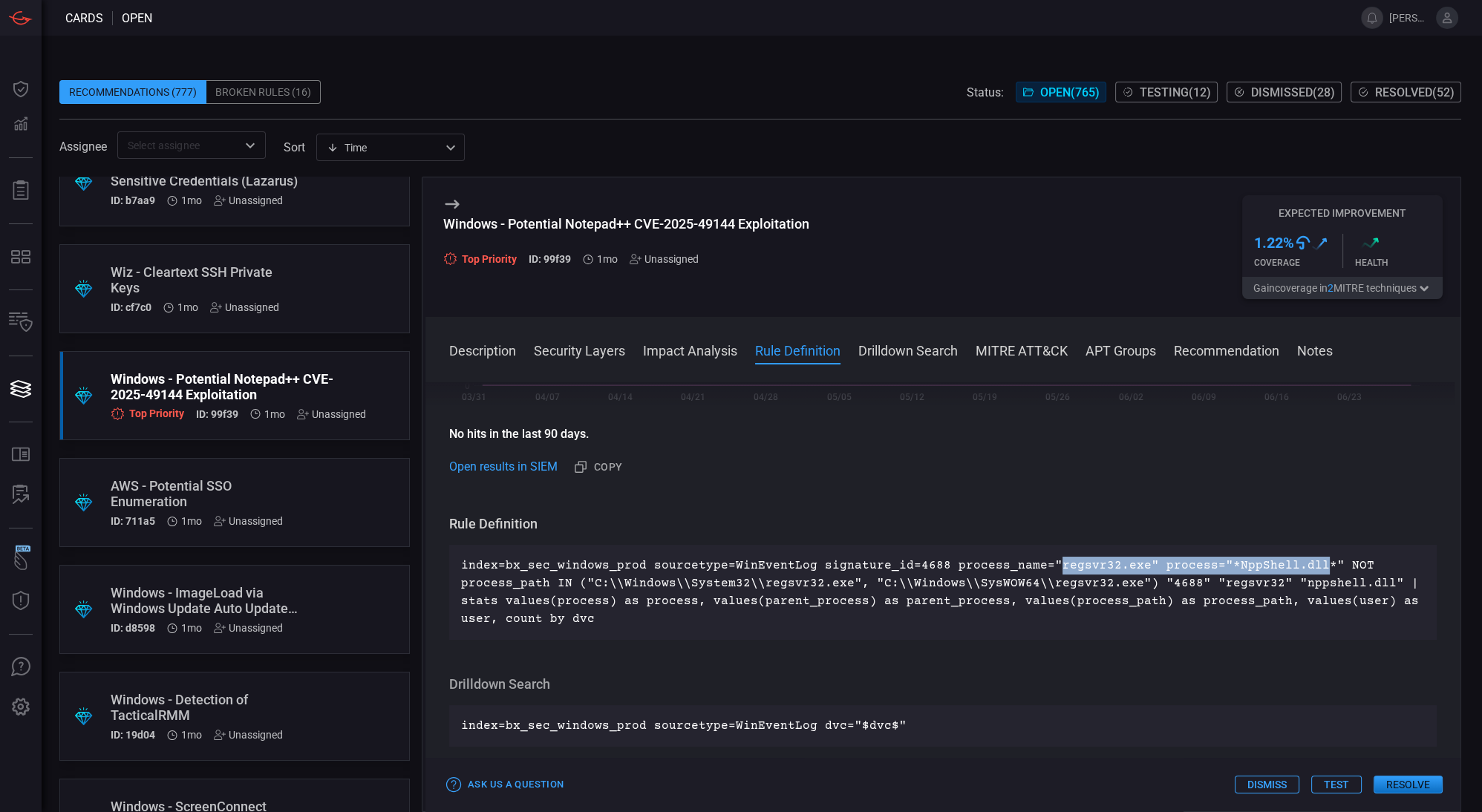
scroll to position [547, 0]
drag, startPoint x: 457, startPoint y: 565, endPoint x: 644, endPoint y: 554, distance: 187.3
click at [644, 554] on div "index=bx_sec_windows_prod sourcetype=WinEventLog signature_id=4688 process_name…" at bounding box center [943, 591] width 988 height 95
click at [913, 564] on p "index=bx_sec_windows_prod sourcetype=WinEventLog signature_id=4688 process_name…" at bounding box center [943, 591] width 964 height 72
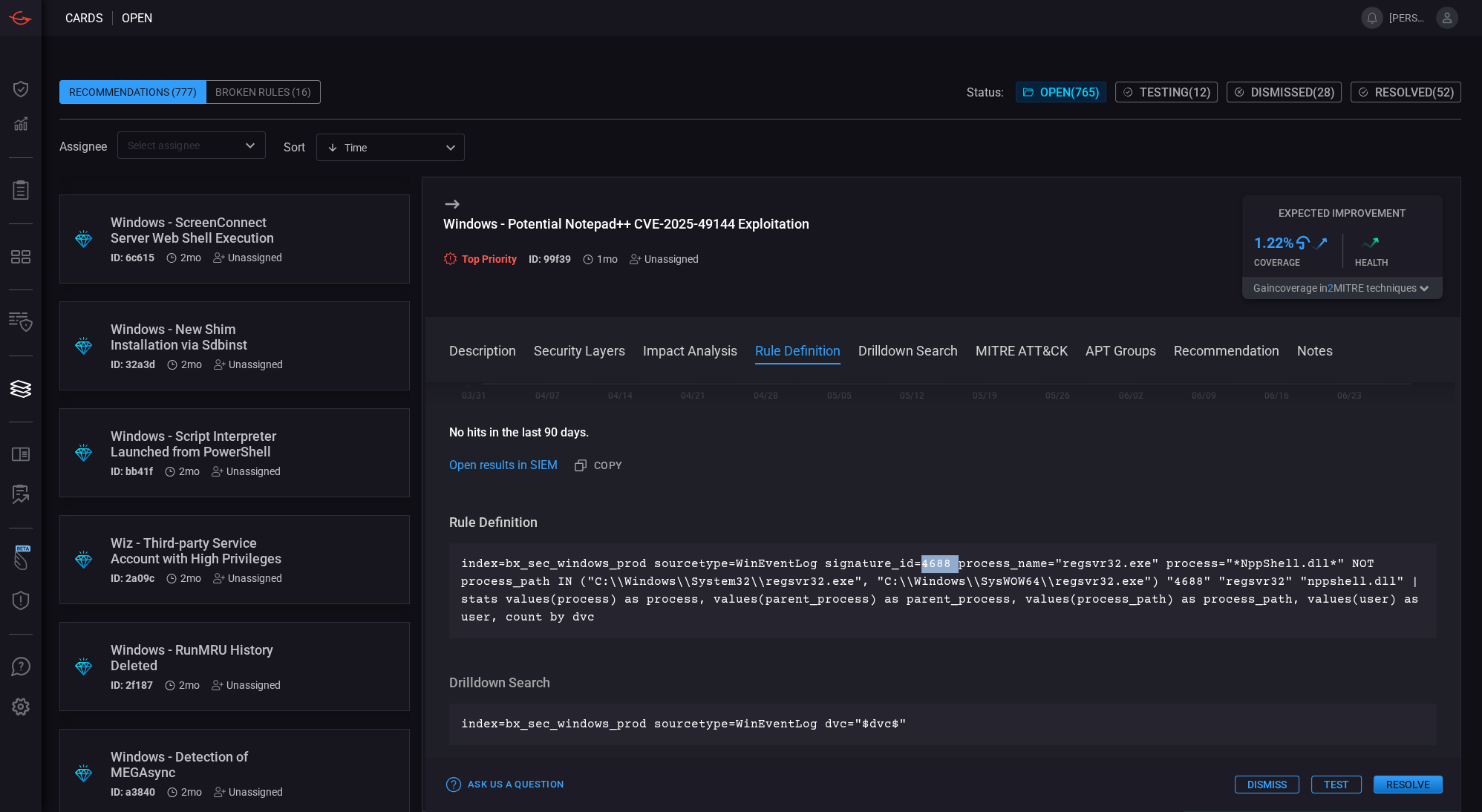
scroll to position [3891, 0]
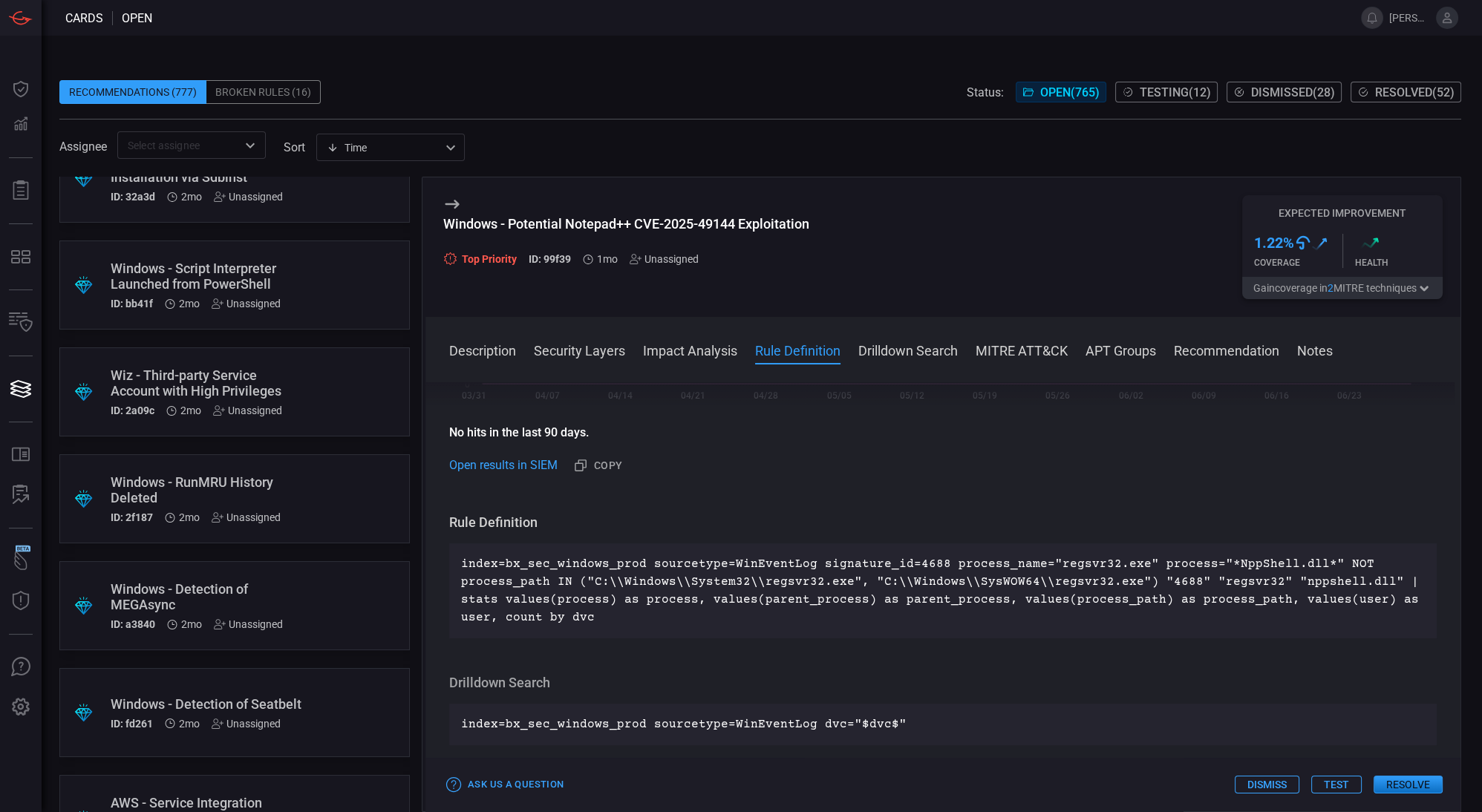
click at [231, 417] on div ".suggested_cards_icon{fill:url(#suggested_cards_icon);} Wiz - Third-party Servi…" at bounding box center [235, 392] width 351 height 89
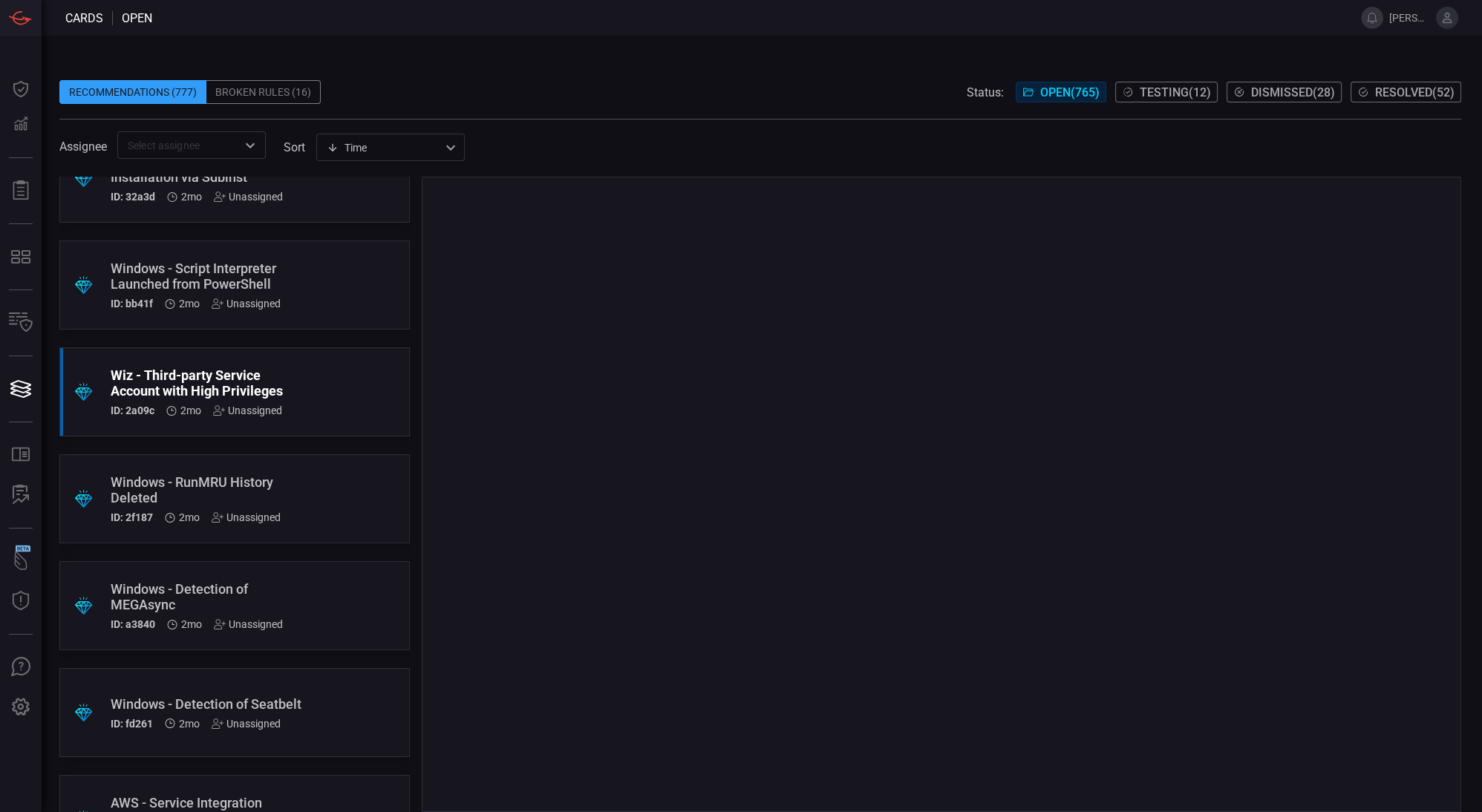
click at [336, 381] on div ".suggested_cards_icon{fill:url(#suggested_cards_icon);} Wiz - Third-party Servi…" at bounding box center [235, 392] width 351 height 89
click at [329, 381] on div ".suggested_cards_icon{fill:url(#suggested_cards_icon);} Wiz - Third-party Servi…" at bounding box center [235, 392] width 351 height 89
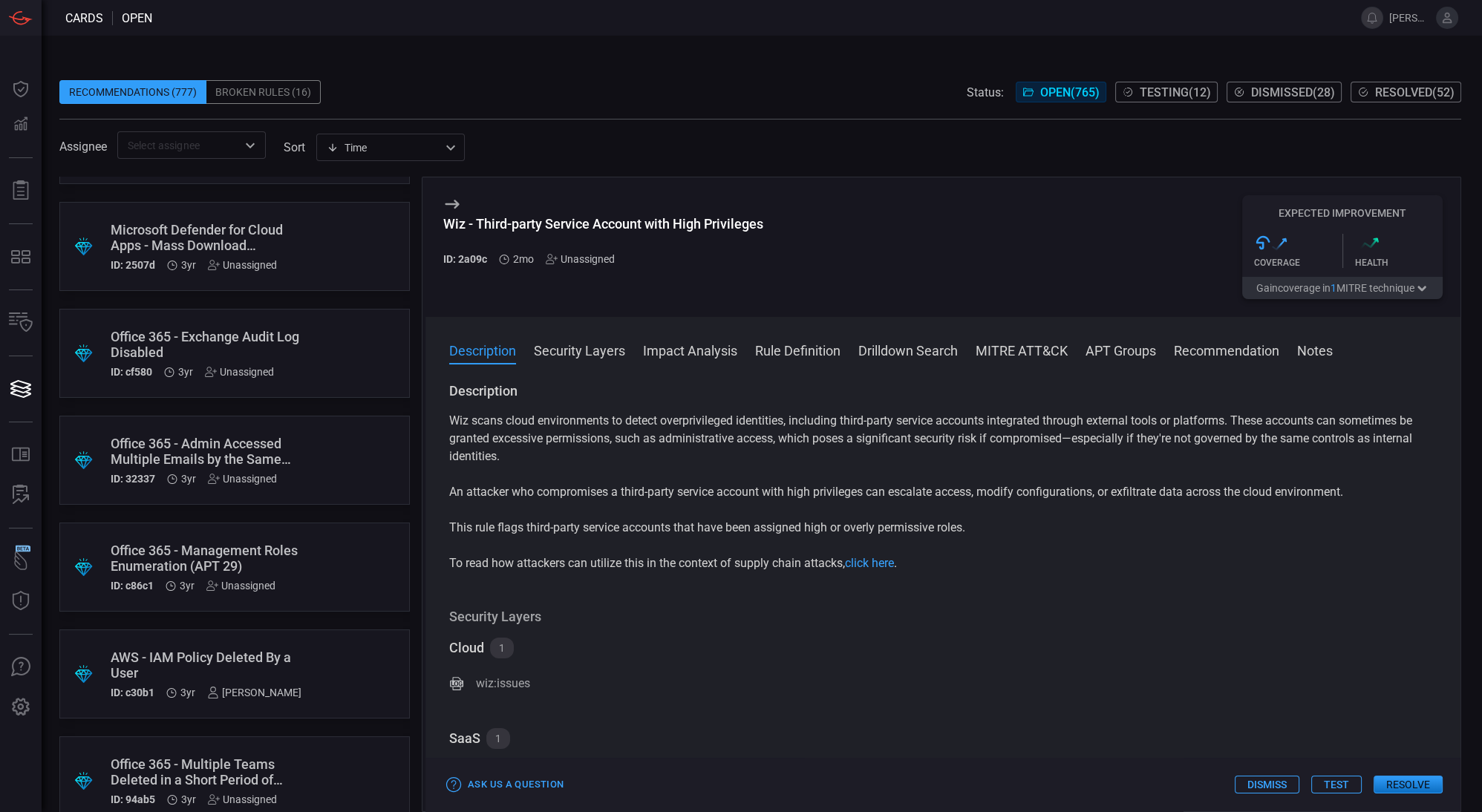
scroll to position [81145, 0]
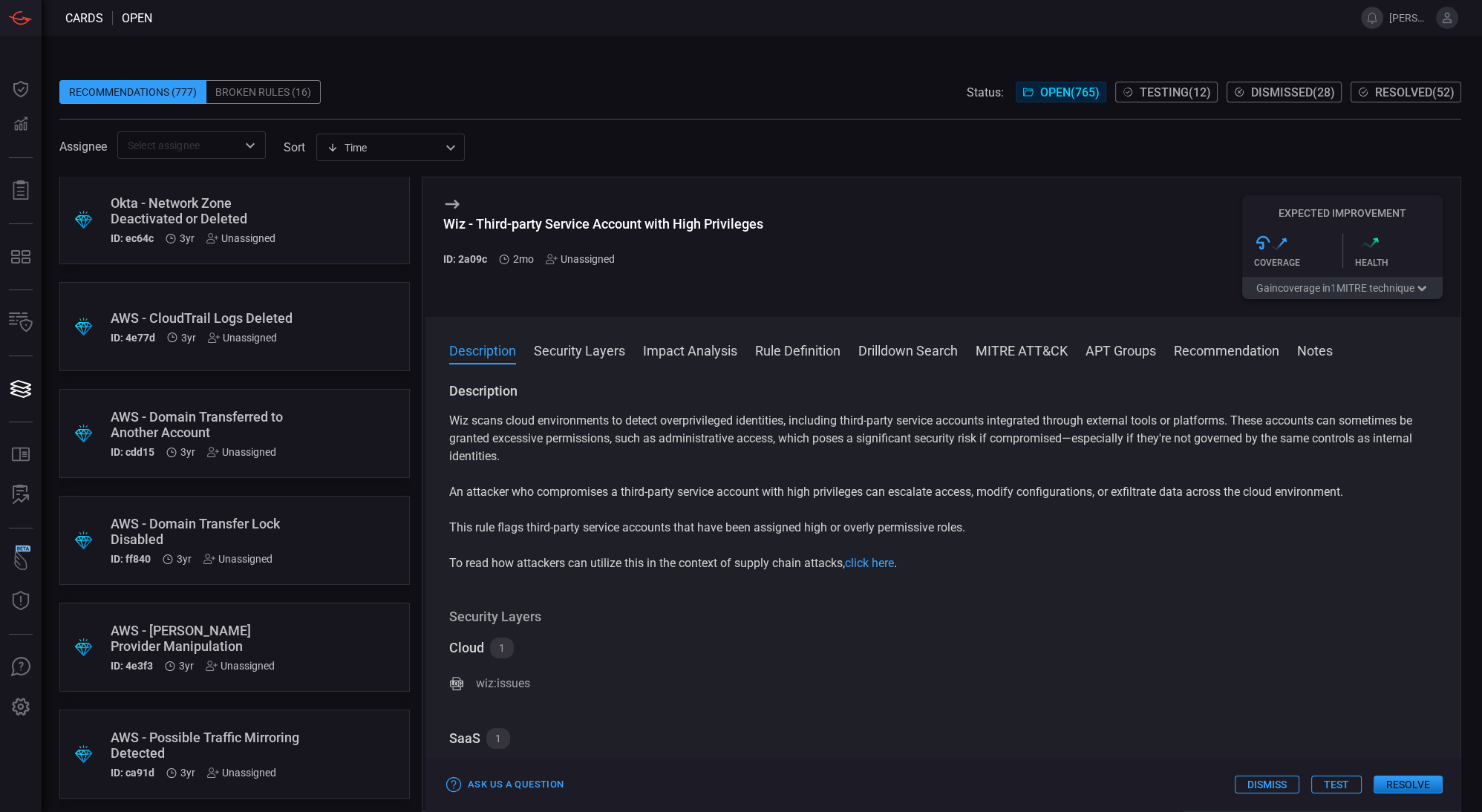
click at [319, 741] on div ".suggested_cards_icon{fill:url(#suggested_cards_icon);} AWS - Possible Traffic …" at bounding box center [235, 754] width 351 height 89
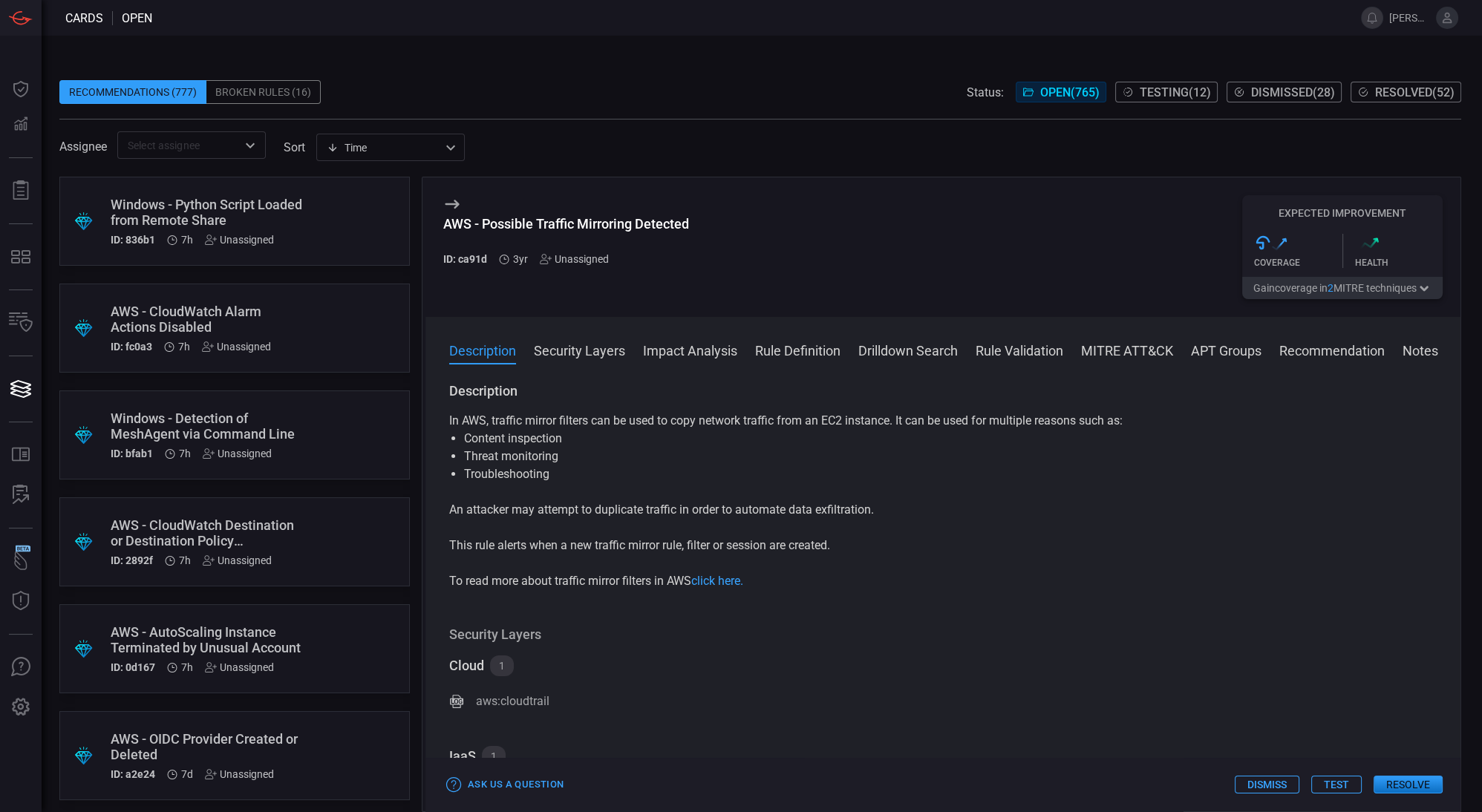
click at [316, 234] on div ".suggested_cards_icon{fill:url(#suggested_cards_icon);} Windows - Python Script…" at bounding box center [235, 221] width 351 height 89
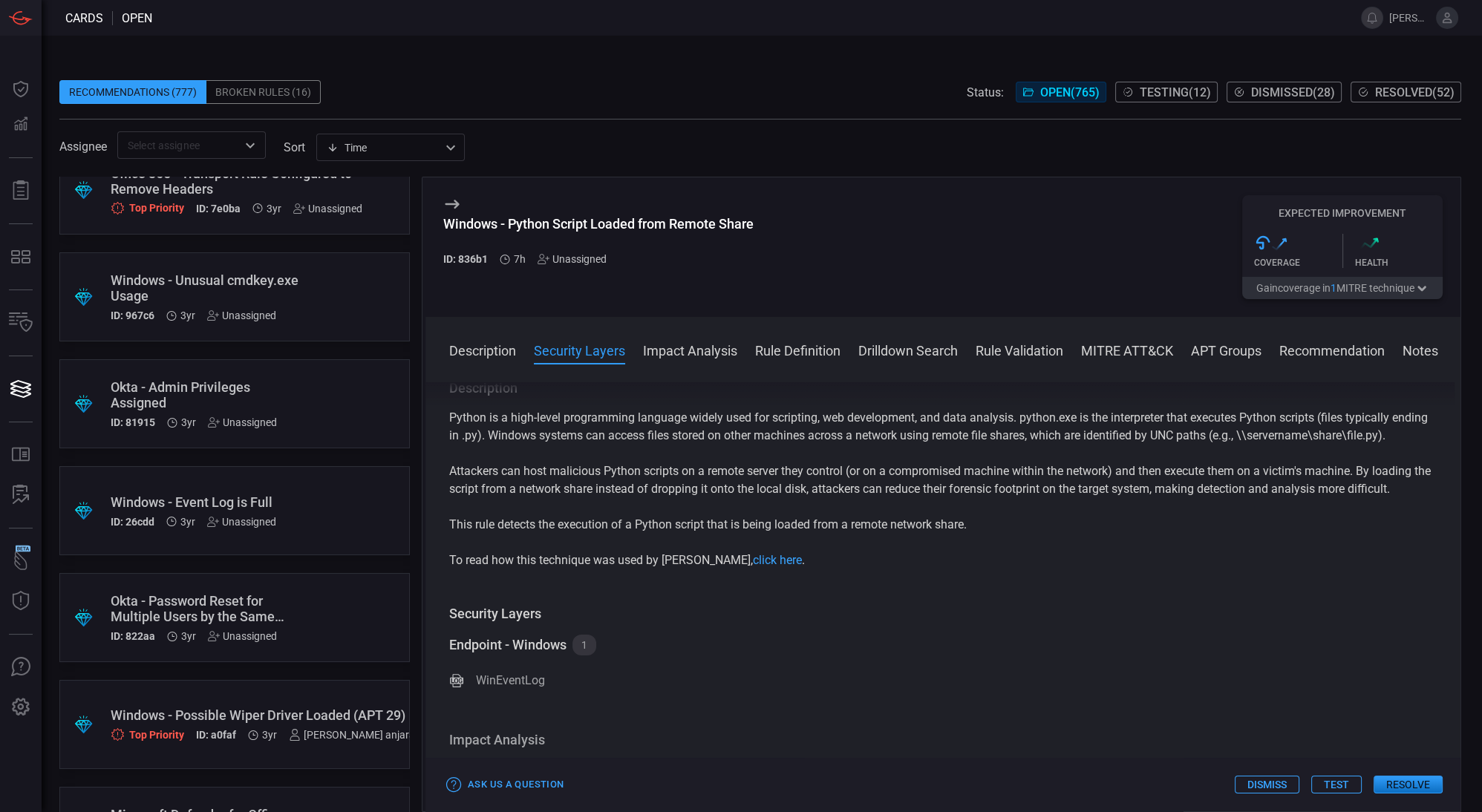
scroll to position [70033, 0]
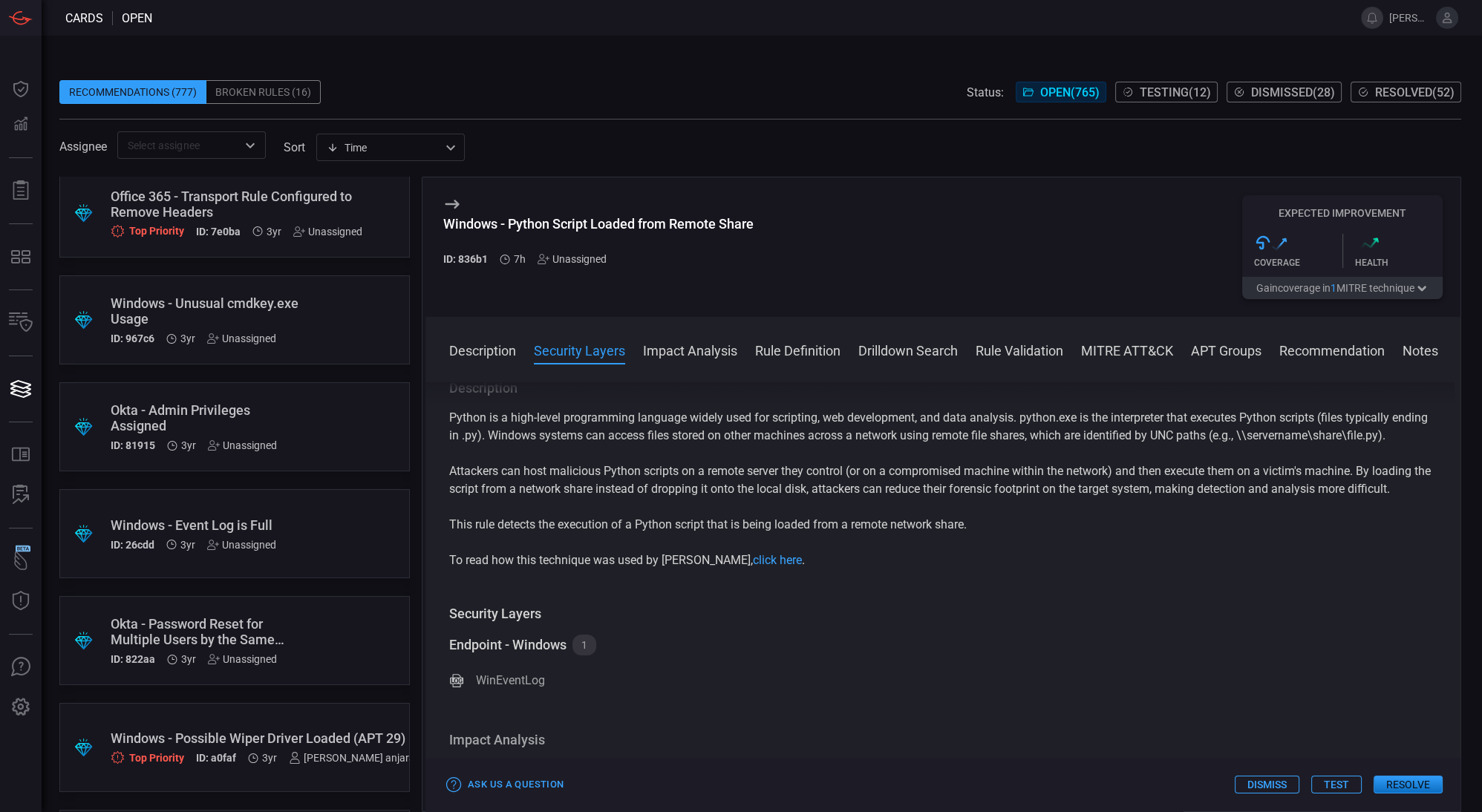
click at [312, 418] on div ".suggested_cards_icon{fill:url(#suggested_cards_icon);} Okta - Admin Privileges…" at bounding box center [235, 427] width 351 height 89
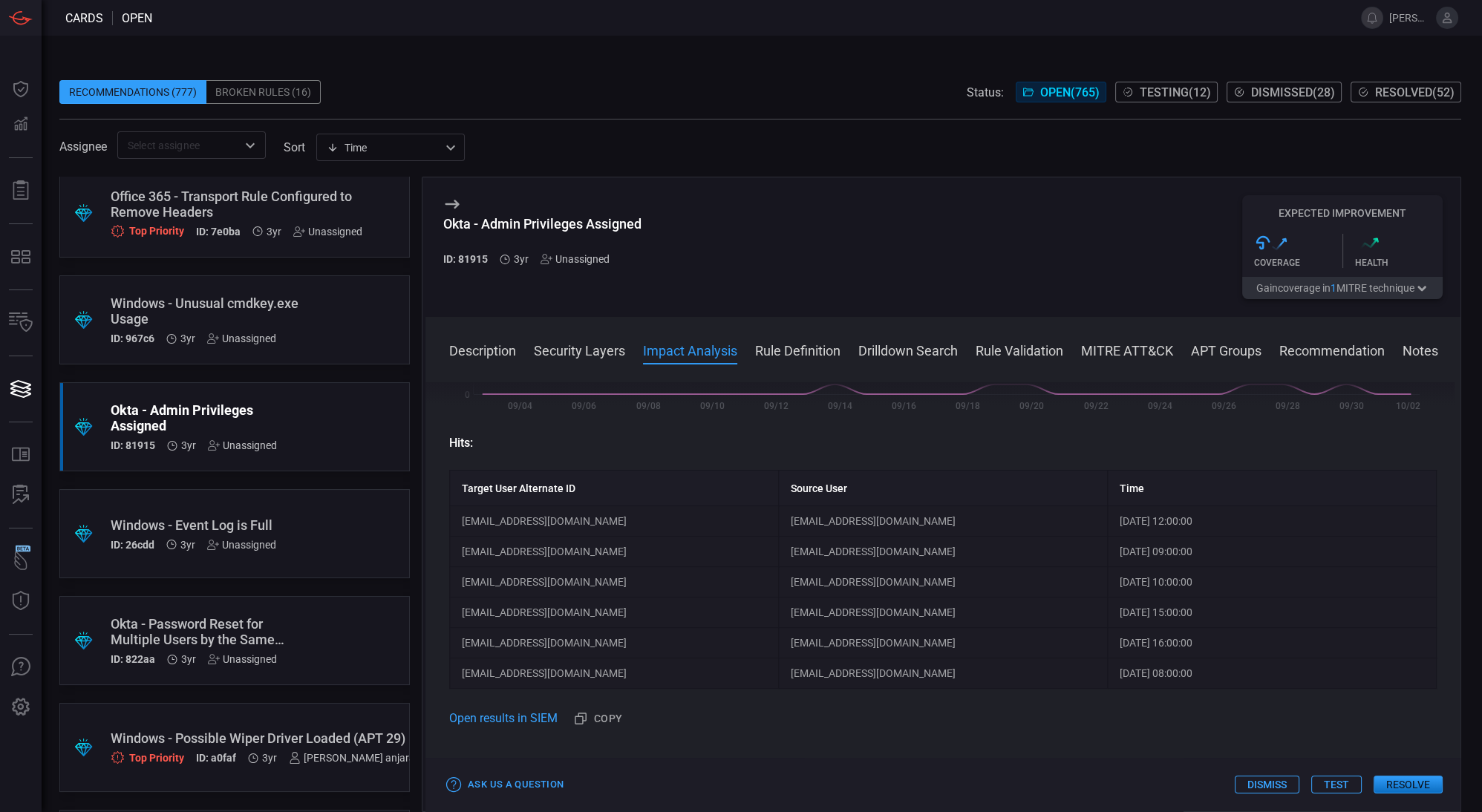
scroll to position [717, 0]
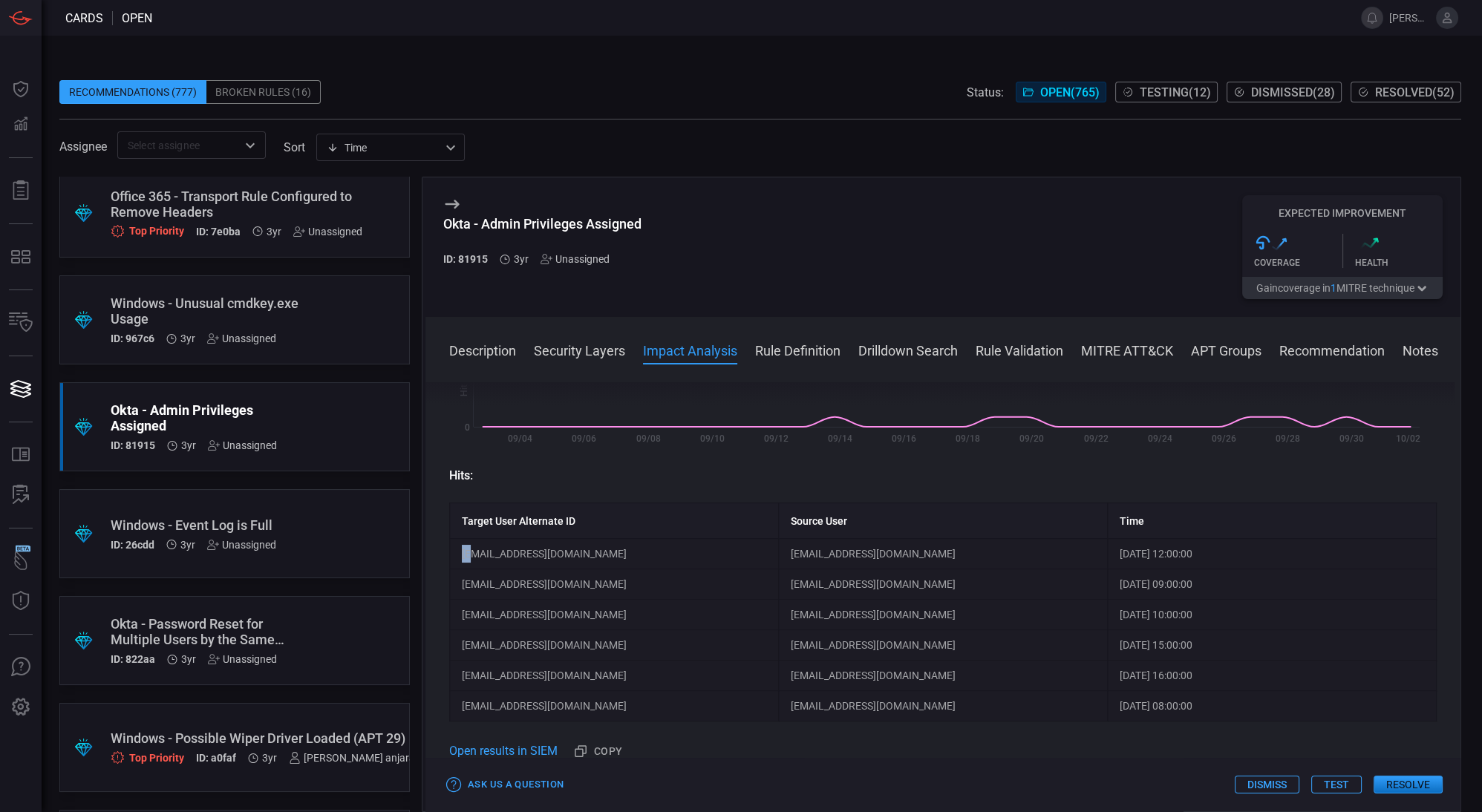
drag, startPoint x: 471, startPoint y: 552, endPoint x: 456, endPoint y: 555, distance: 15.3
click at [456, 555] on td "[EMAIL_ADDRESS][DOMAIN_NAME]" at bounding box center [614, 553] width 329 height 30
click at [477, 560] on td "[EMAIL_ADDRESS][DOMAIN_NAME]" at bounding box center [614, 553] width 329 height 30
drag, startPoint x: 460, startPoint y: 554, endPoint x: 615, endPoint y: 567, distance: 155.5
click at [615, 567] on td "[EMAIL_ADDRESS][DOMAIN_NAME]" at bounding box center [614, 553] width 329 height 30
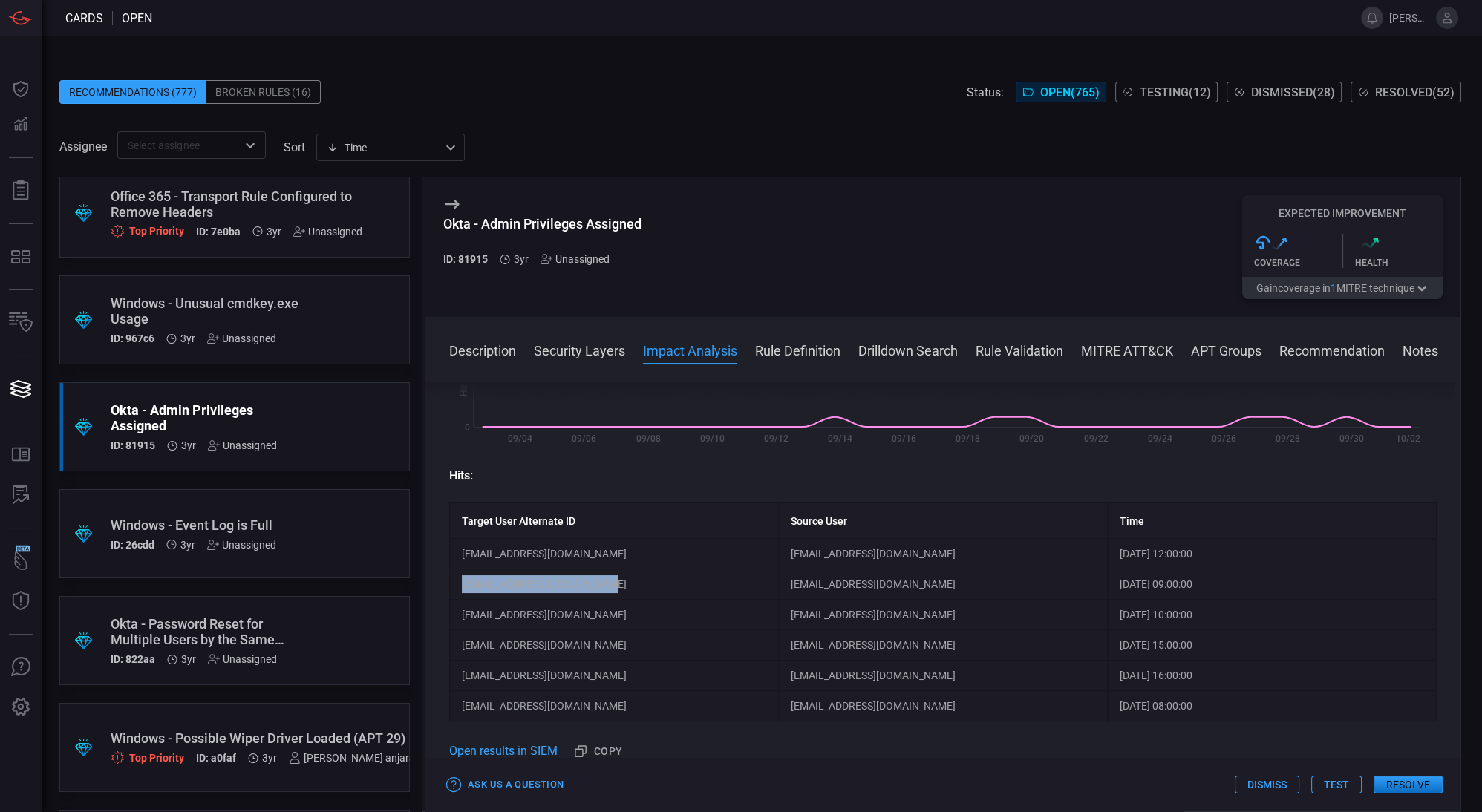
drag, startPoint x: 459, startPoint y: 586, endPoint x: 629, endPoint y: 590, distance: 170.0
click at [629, 590] on td "[EMAIL_ADDRESS][DOMAIN_NAME]" at bounding box center [614, 584] width 329 height 30
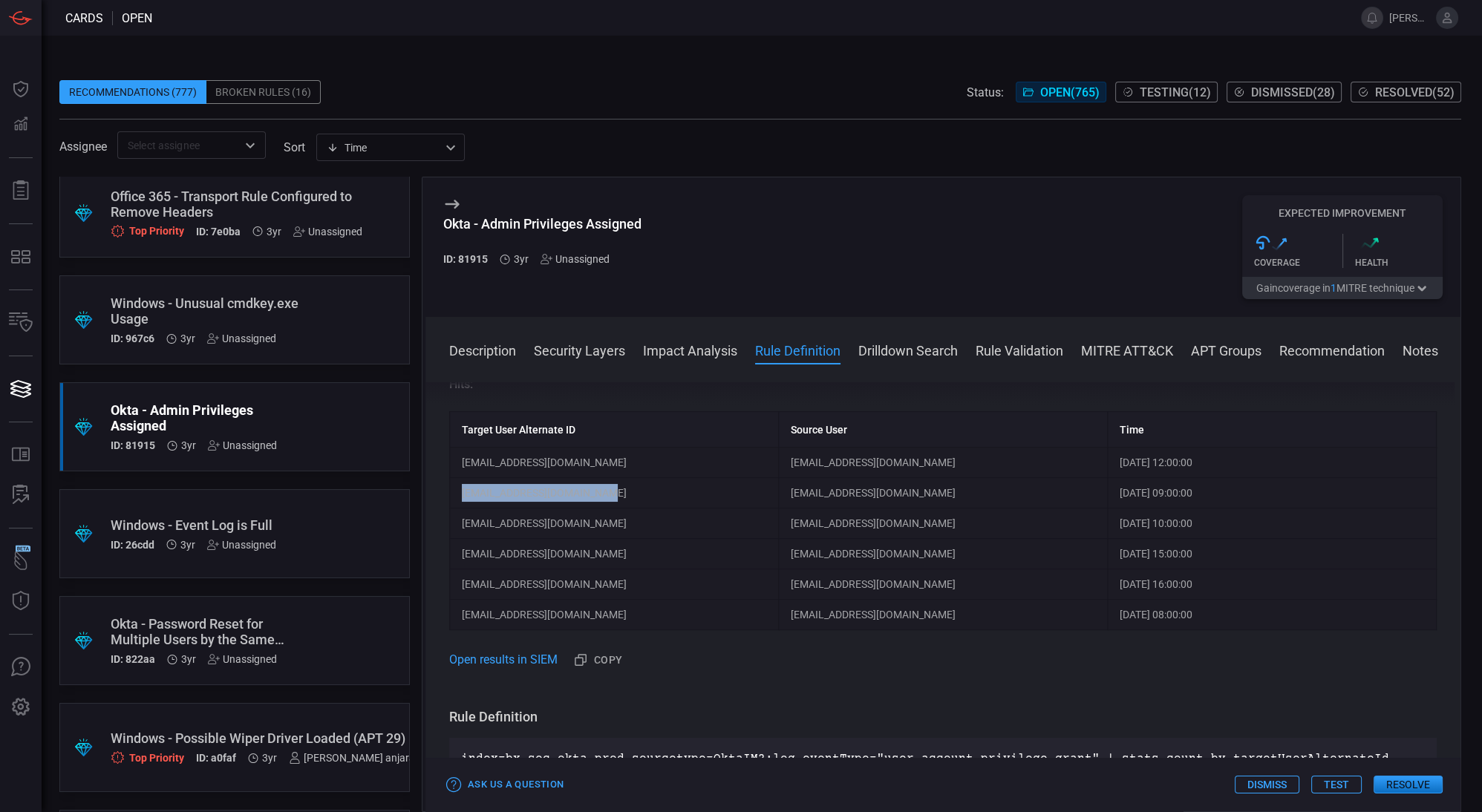
scroll to position [833, 0]
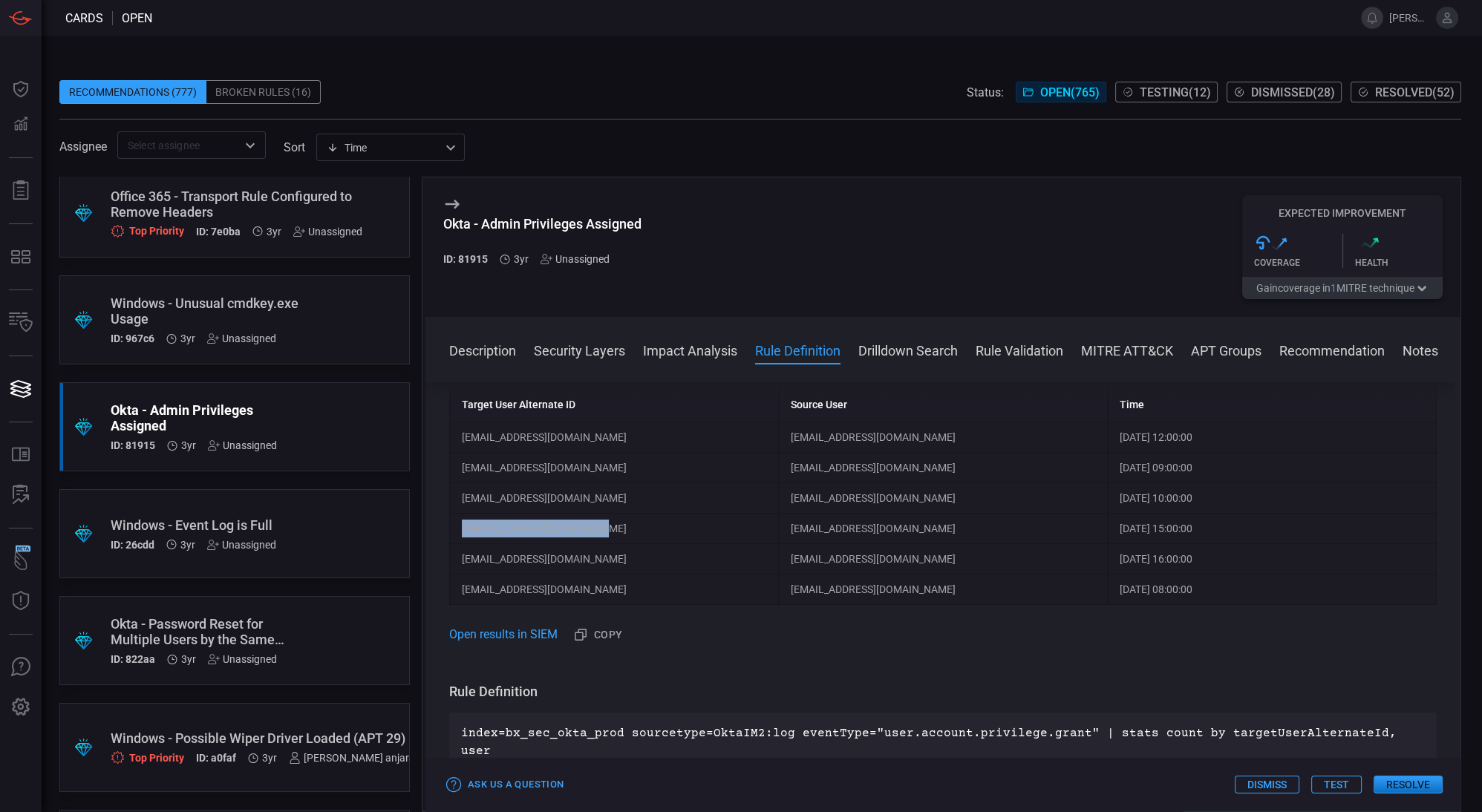
drag, startPoint x: 462, startPoint y: 528, endPoint x: 602, endPoint y: 515, distance: 140.6
click at [602, 515] on td "[EMAIL_ADDRESS][DOMAIN_NAME]" at bounding box center [614, 528] width 329 height 30
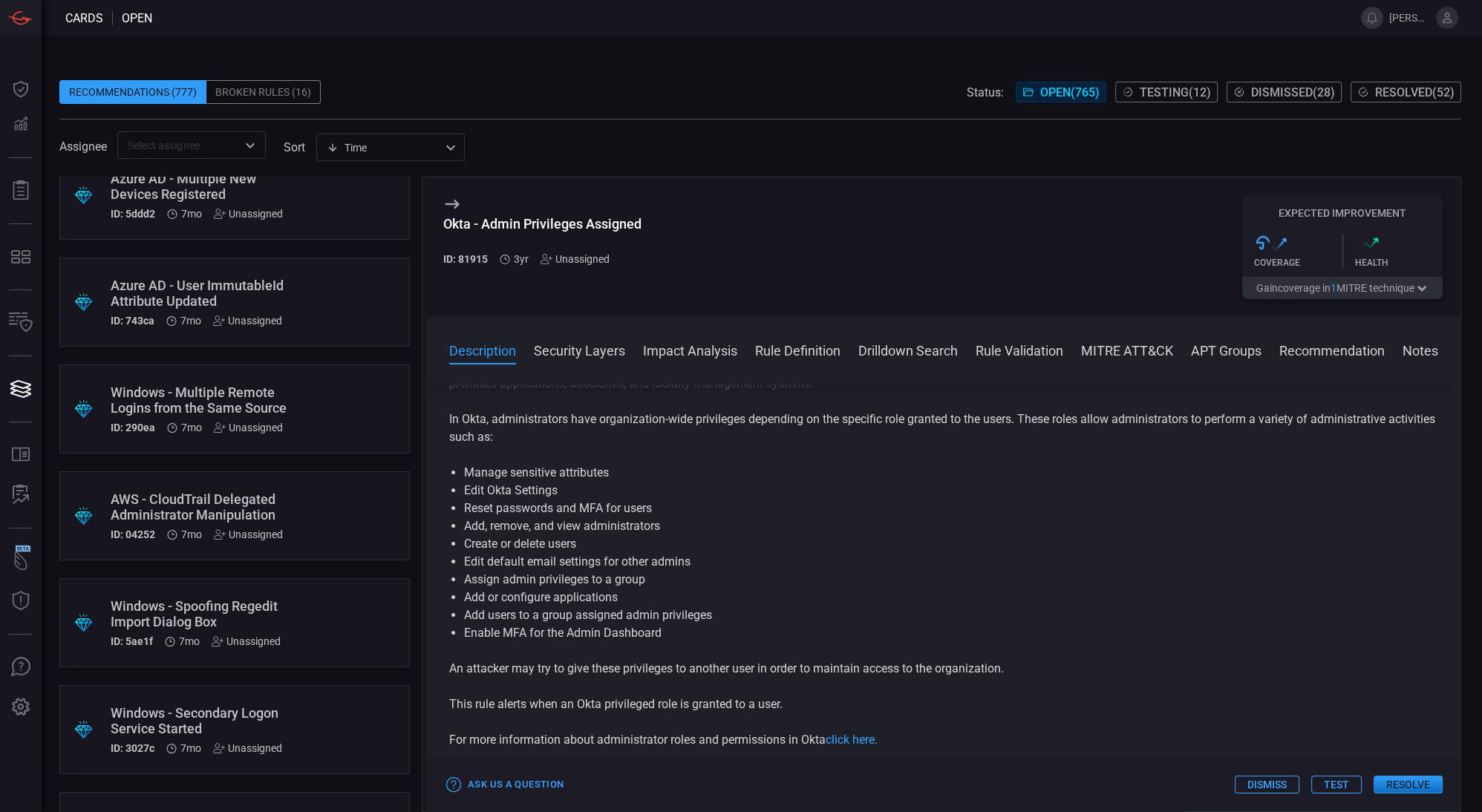
scroll to position [0, 0]
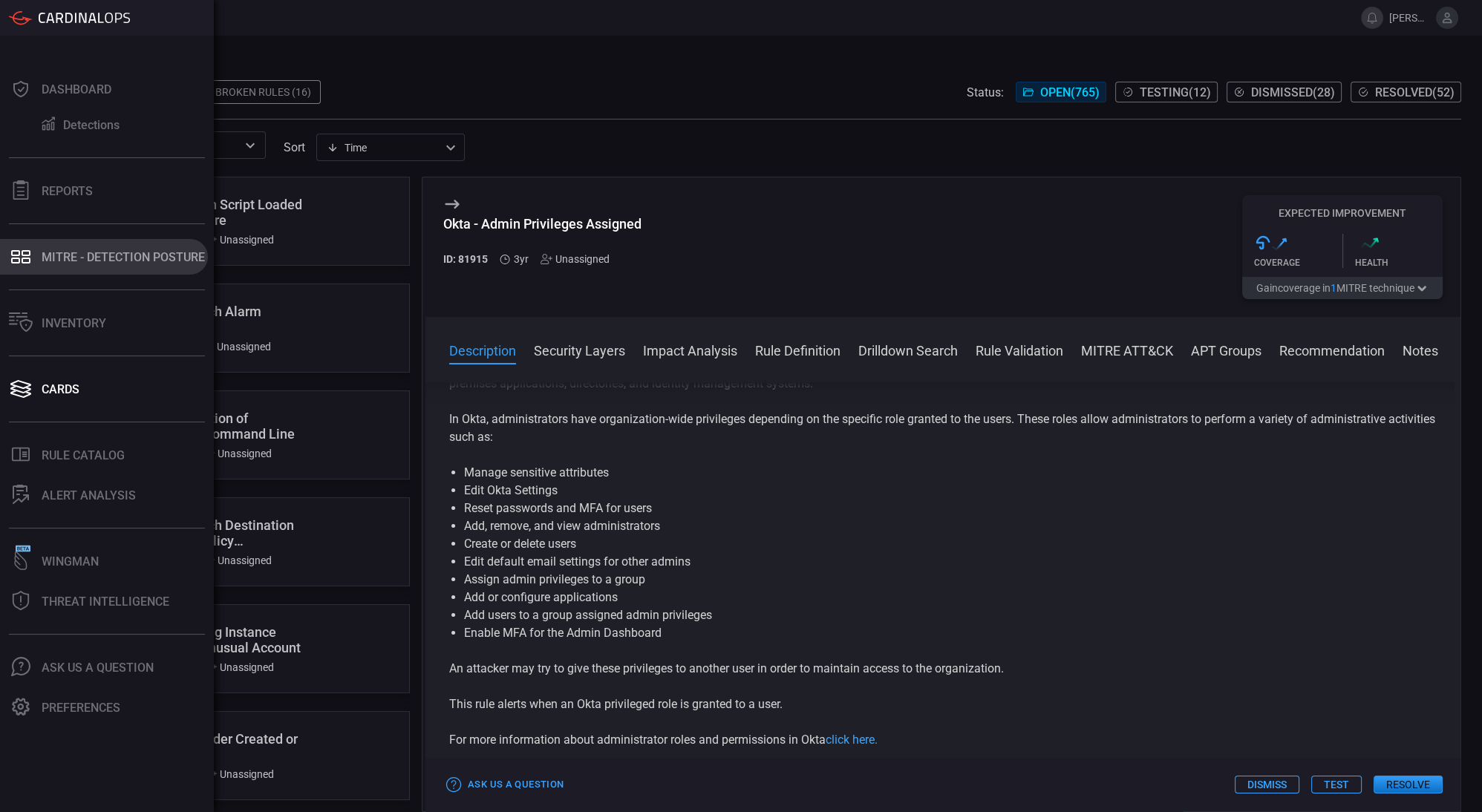
click at [104, 265] on button "MITRE - Detection Posture" at bounding box center [104, 257] width 208 height 36
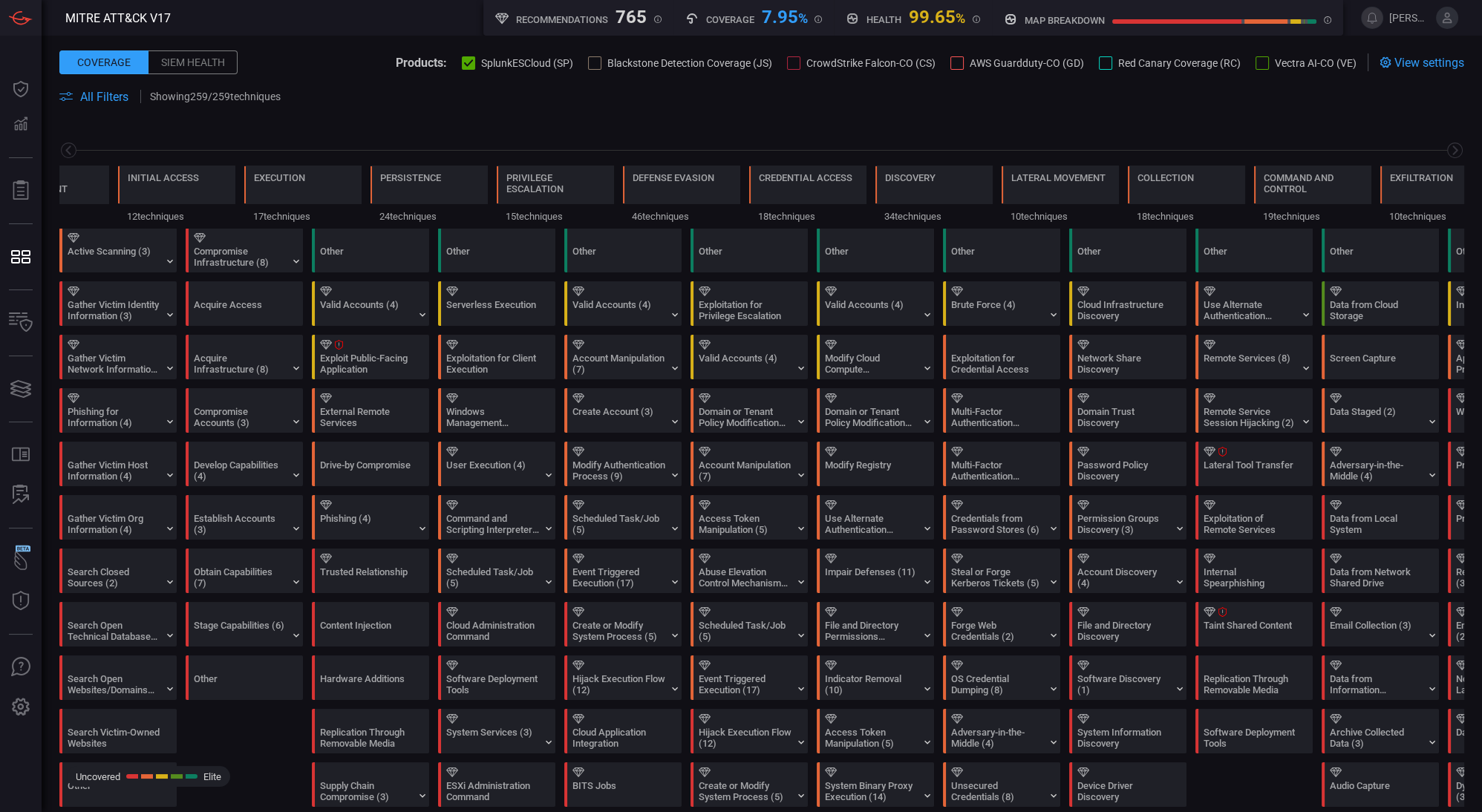
scroll to position [0, 194]
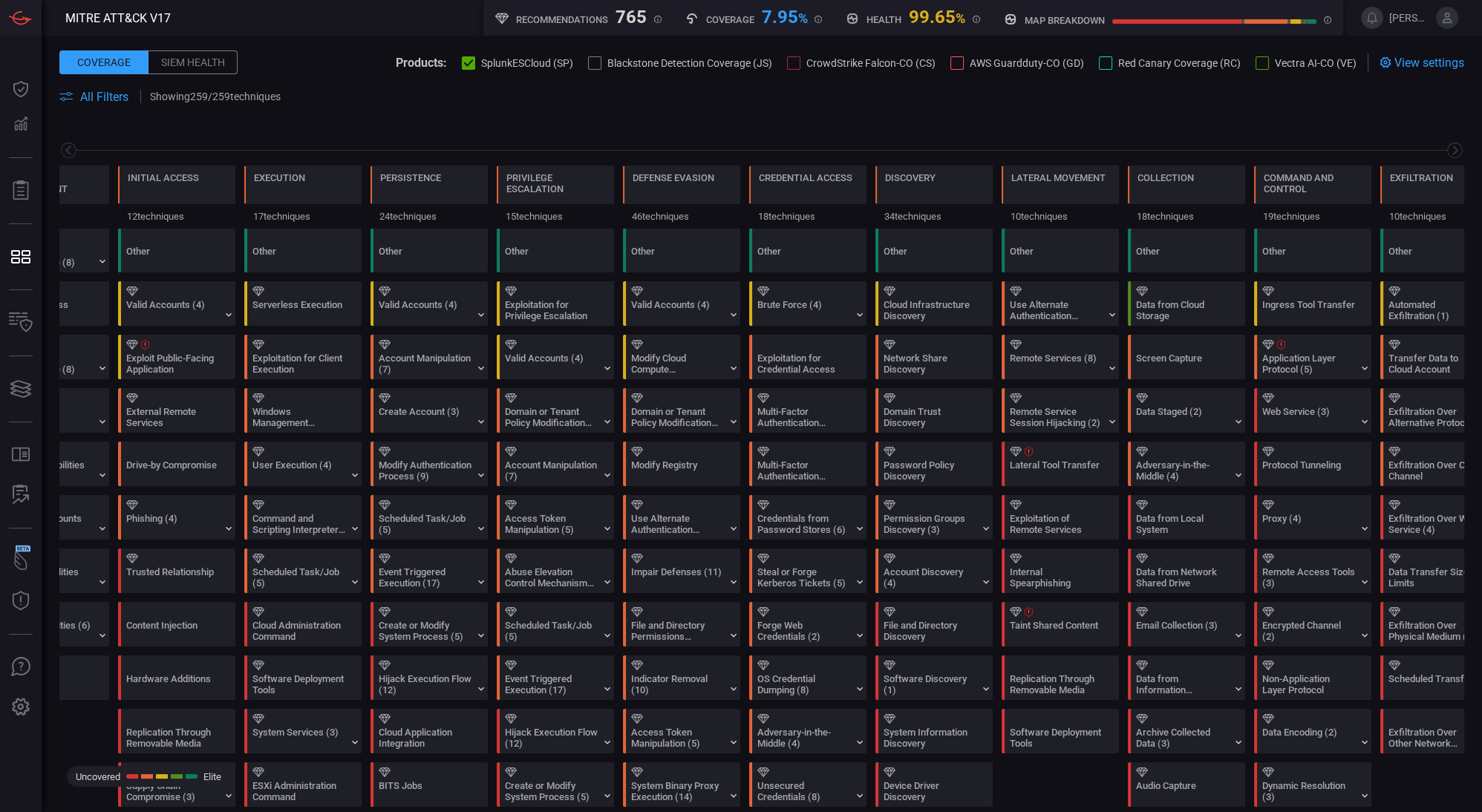
click at [791, 74] on span at bounding box center [762, 79] width 1405 height 16
click at [789, 65] on div at bounding box center [794, 63] width 14 height 14
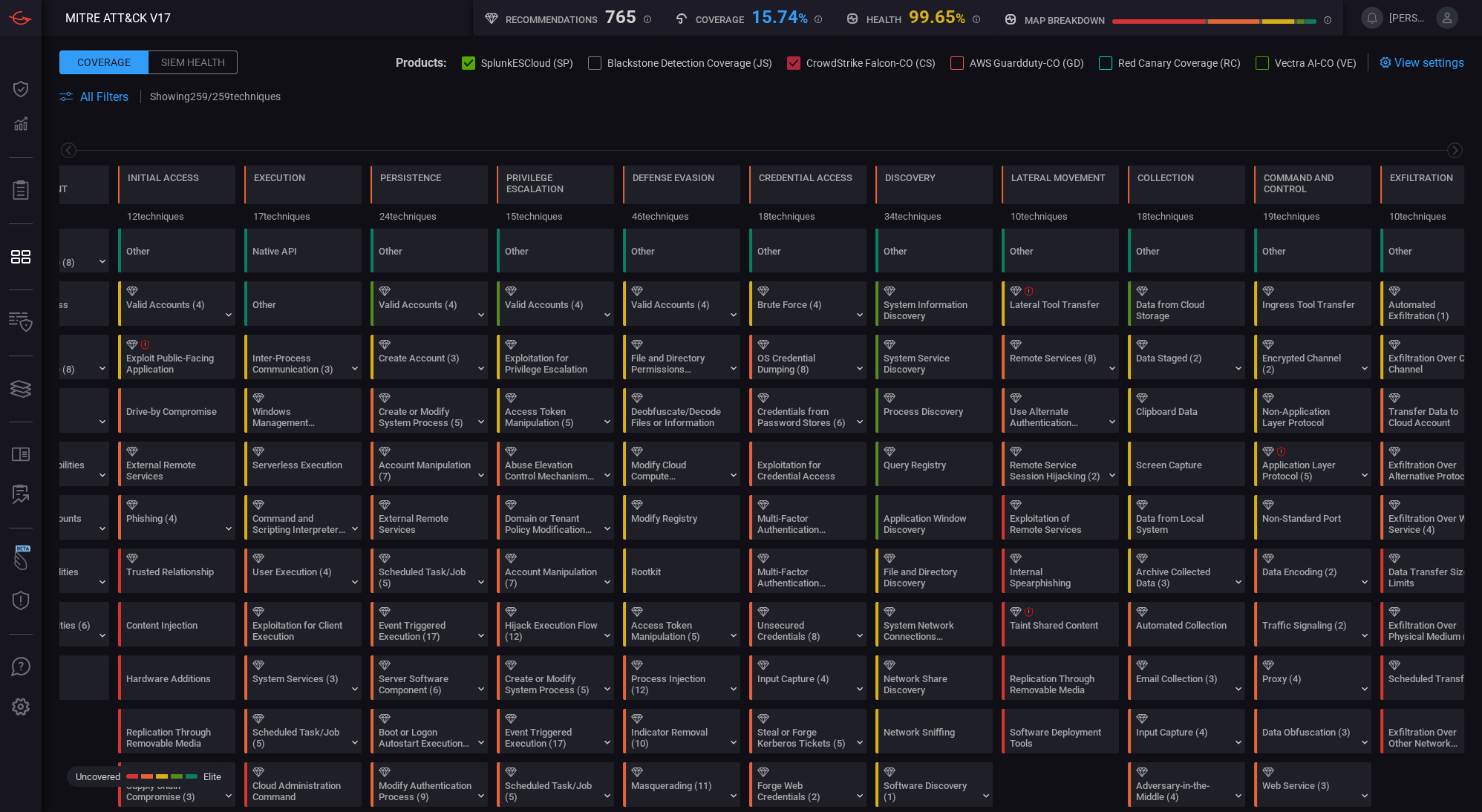
click at [588, 59] on div at bounding box center [595, 63] width 14 height 14
click at [951, 65] on div at bounding box center [958, 63] width 14 height 14
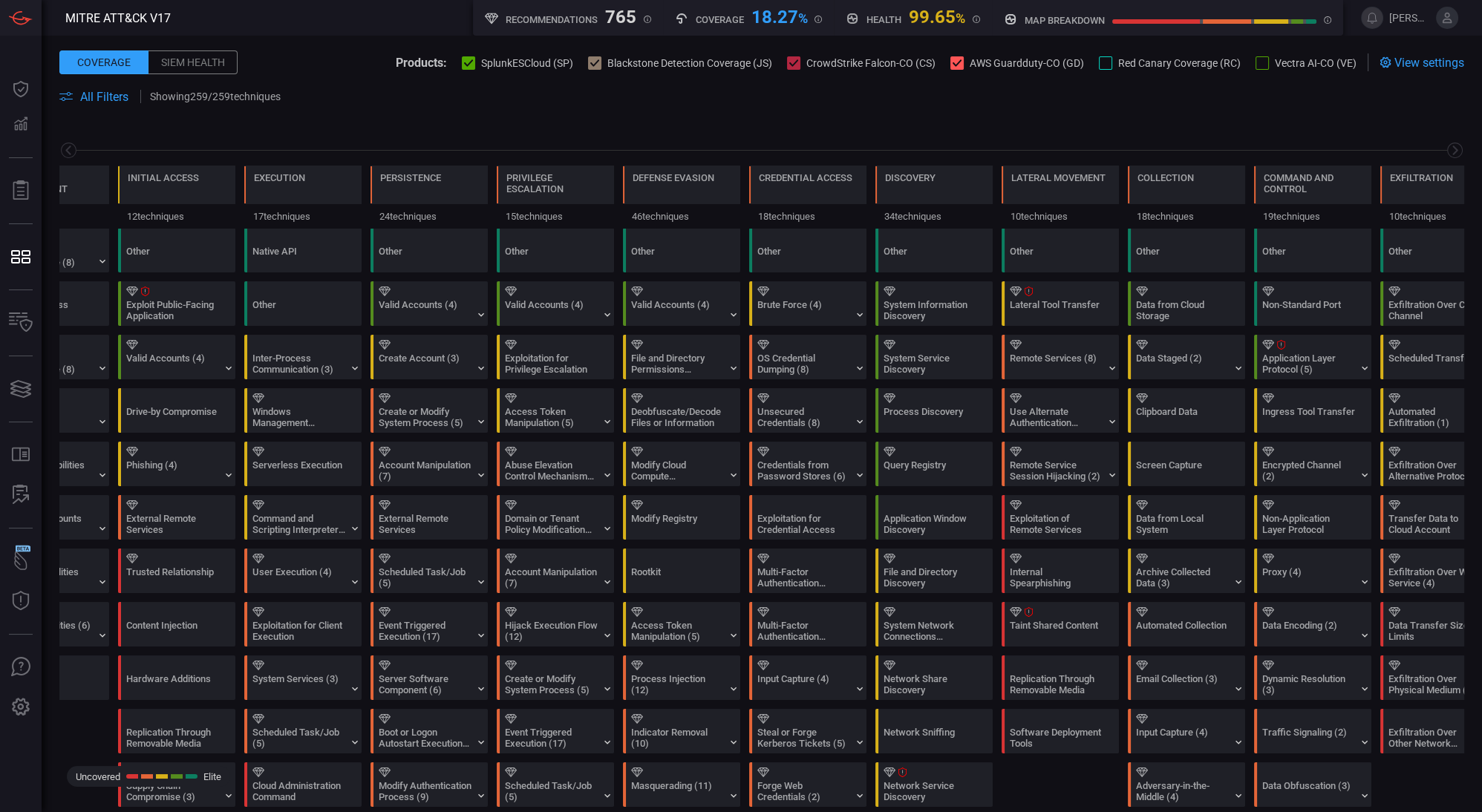
click at [1256, 65] on div at bounding box center [1263, 63] width 14 height 14
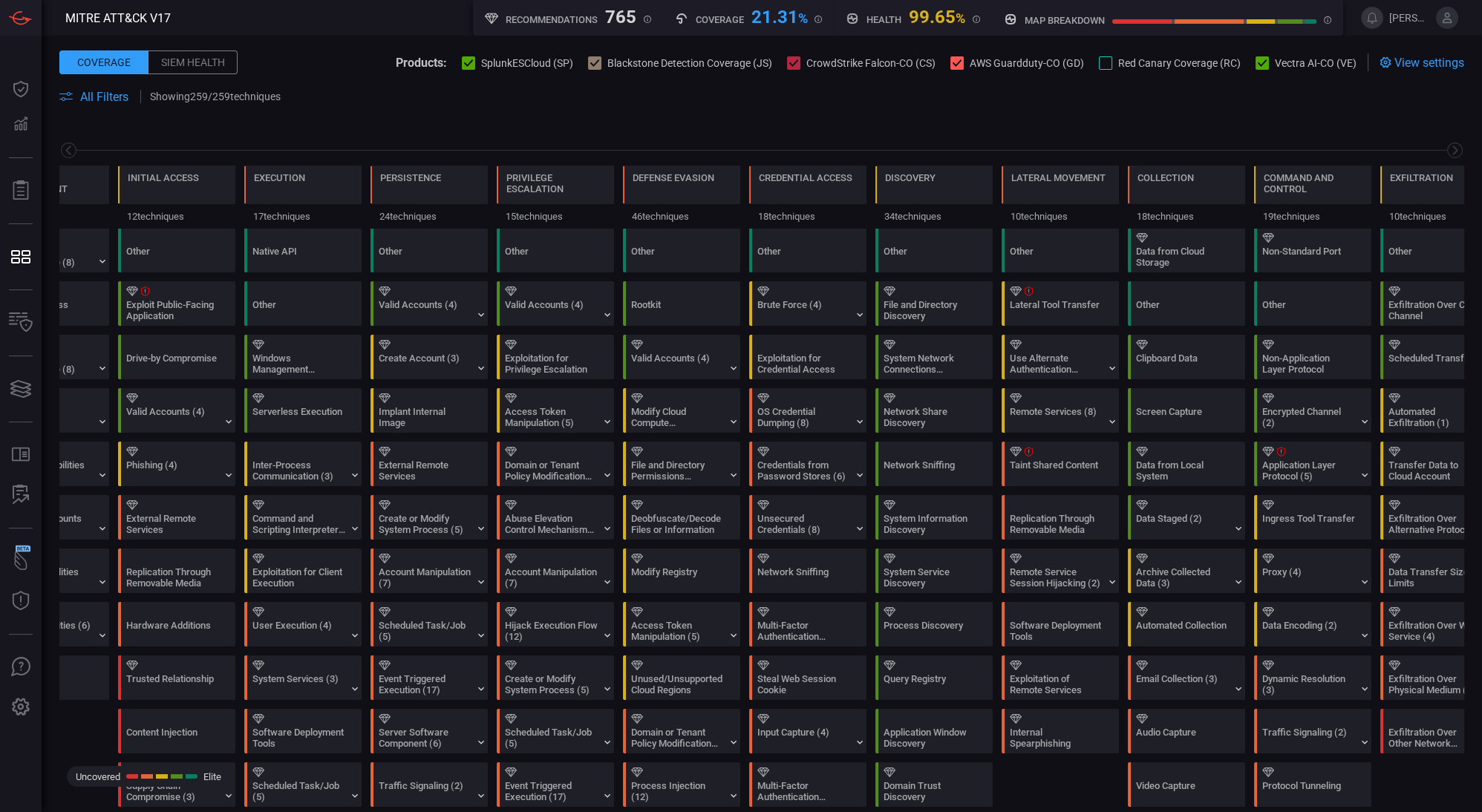
click at [1099, 64] on div at bounding box center [1106, 63] width 14 height 14
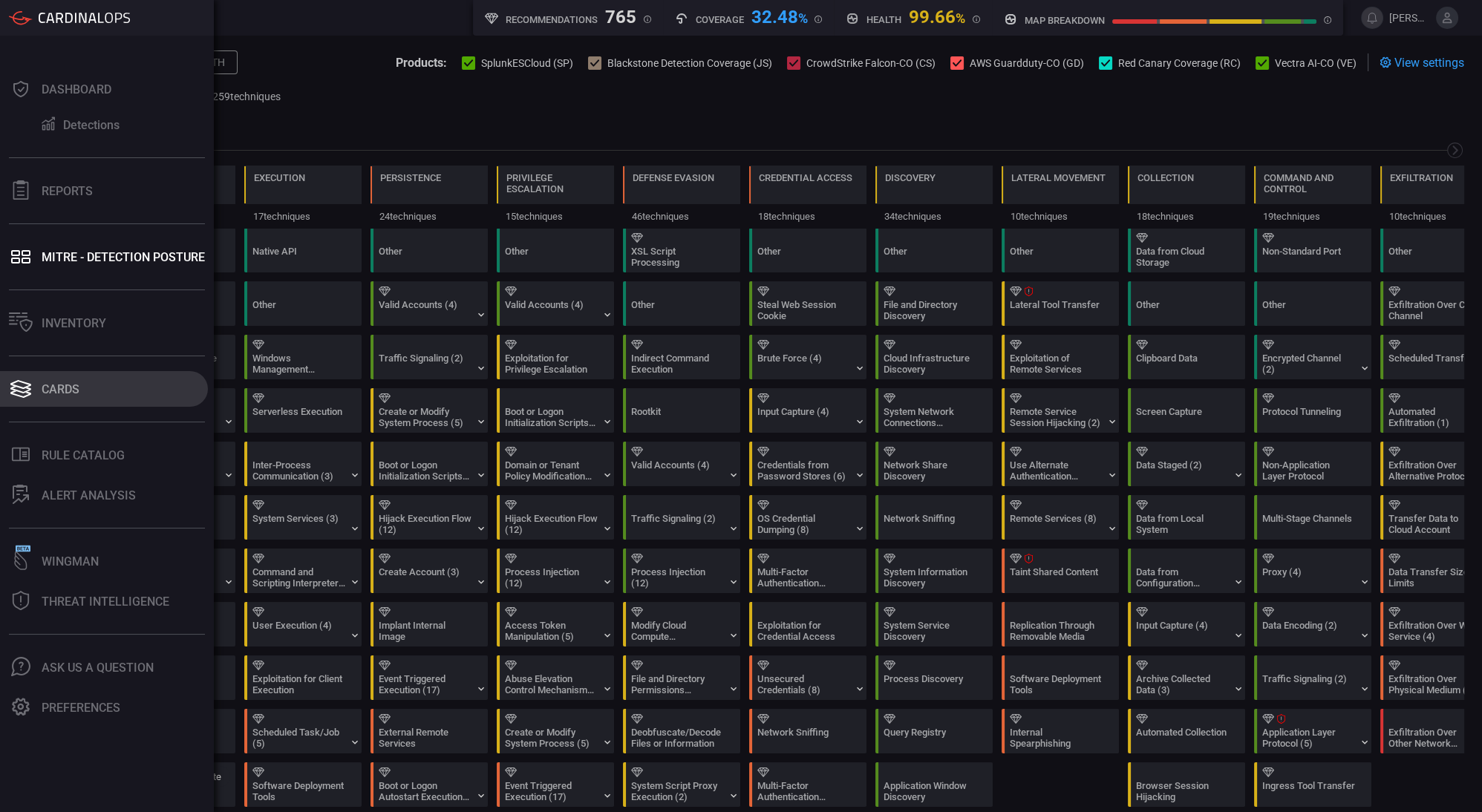
click at [33, 395] on button "Cards" at bounding box center [104, 389] width 208 height 36
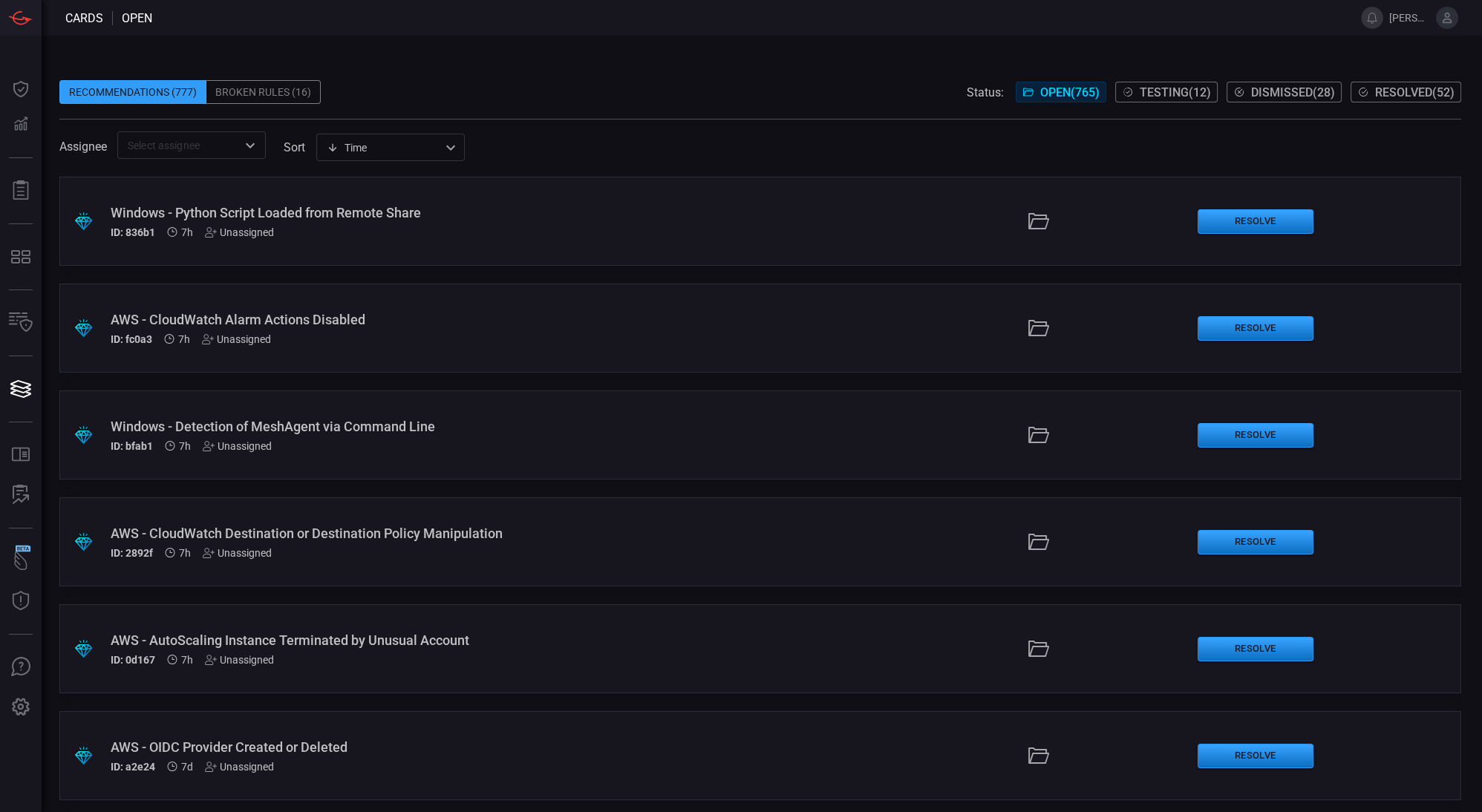
click at [418, 54] on div "Recommendations (777) Broken Rules (16) Status: Open ( 765 ) Testing ( 12 ) Dis…" at bounding box center [762, 423] width 1440 height 776
click at [268, 92] on div "Broken Rules (16)" at bounding box center [264, 92] width 114 height 24
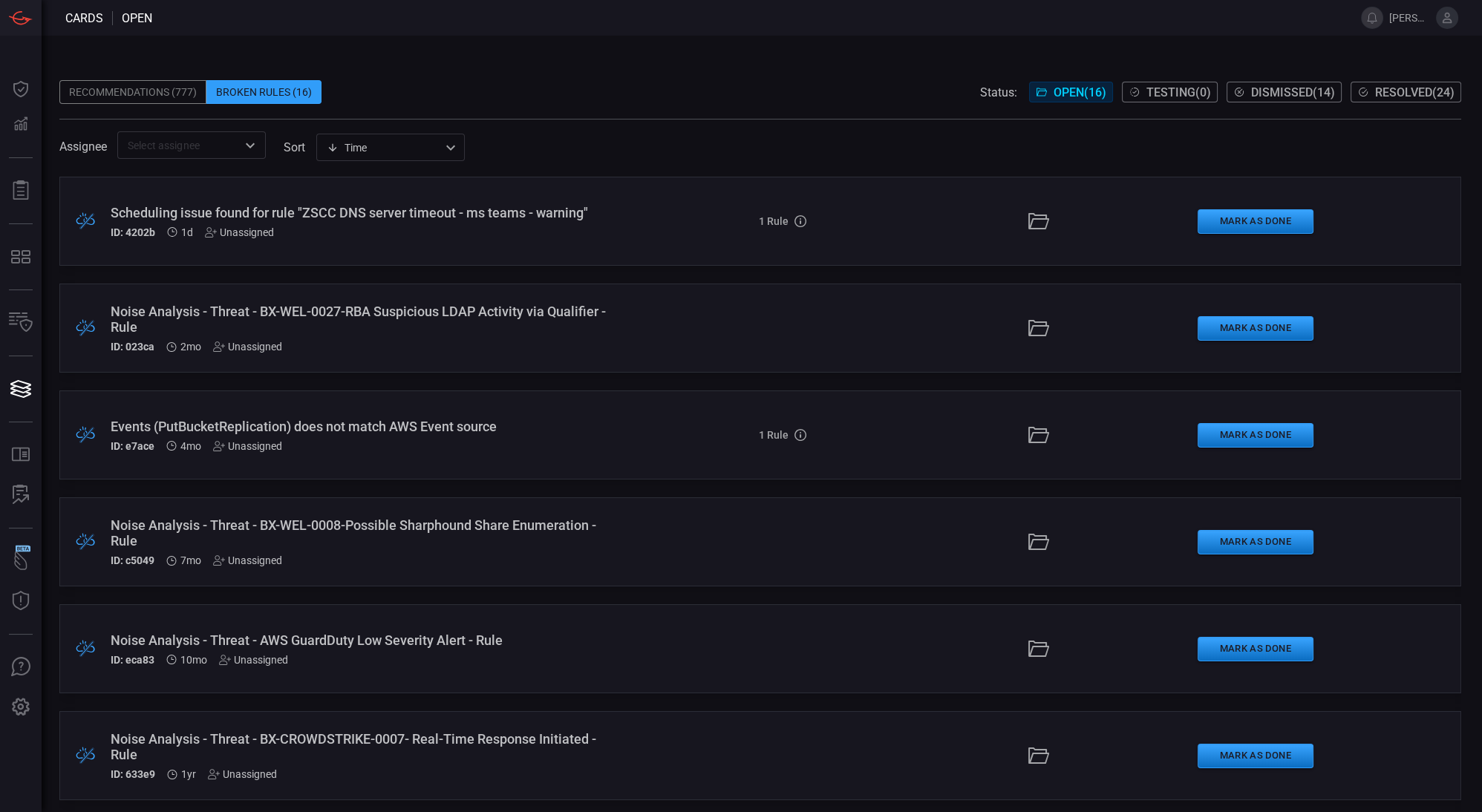
click at [163, 101] on div "Recommendations (777)" at bounding box center [133, 92] width 147 height 24
